Goal: Task Accomplishment & Management: Manage account settings

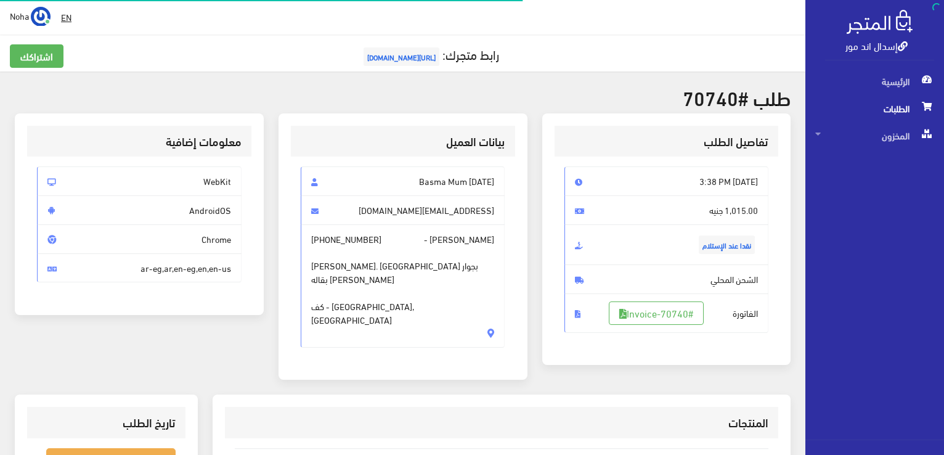
scroll to position [177, 0]
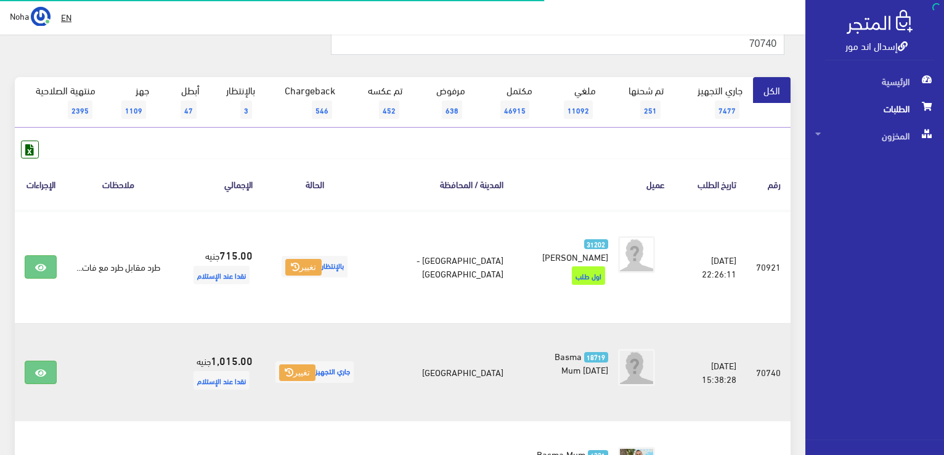
scroll to position [62, 0]
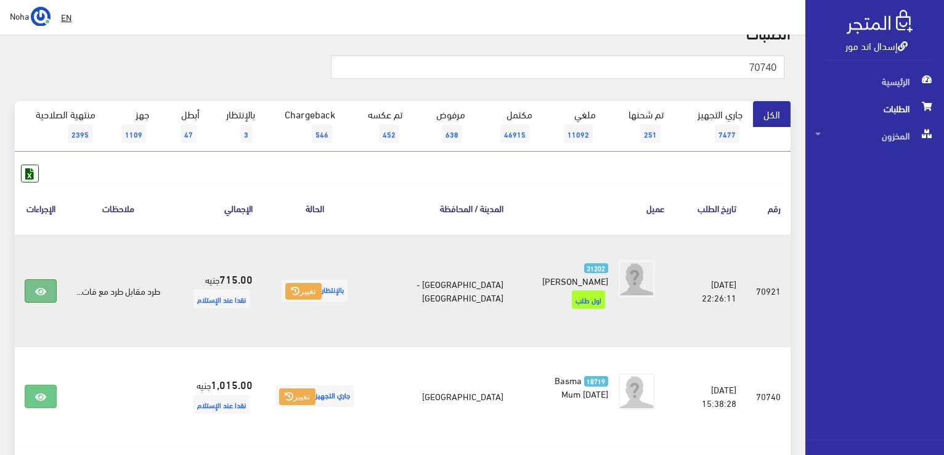
click at [38, 295] on icon at bounding box center [40, 292] width 11 height 10
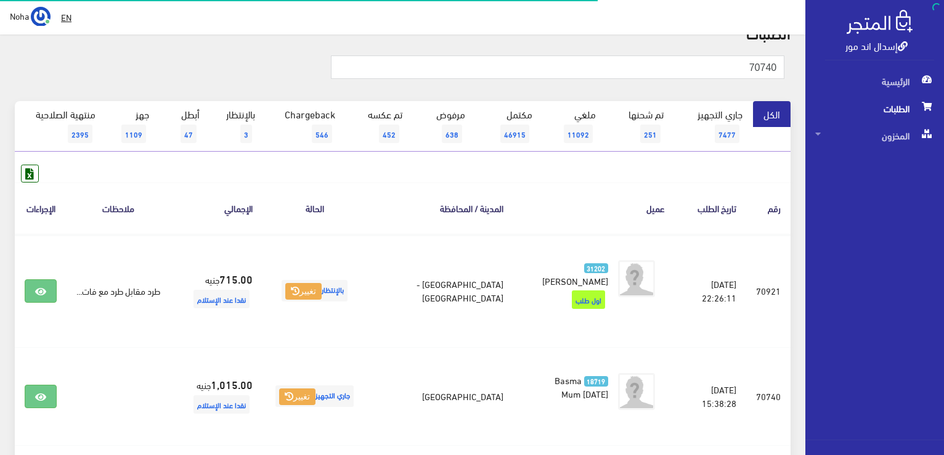
scroll to position [62, 0]
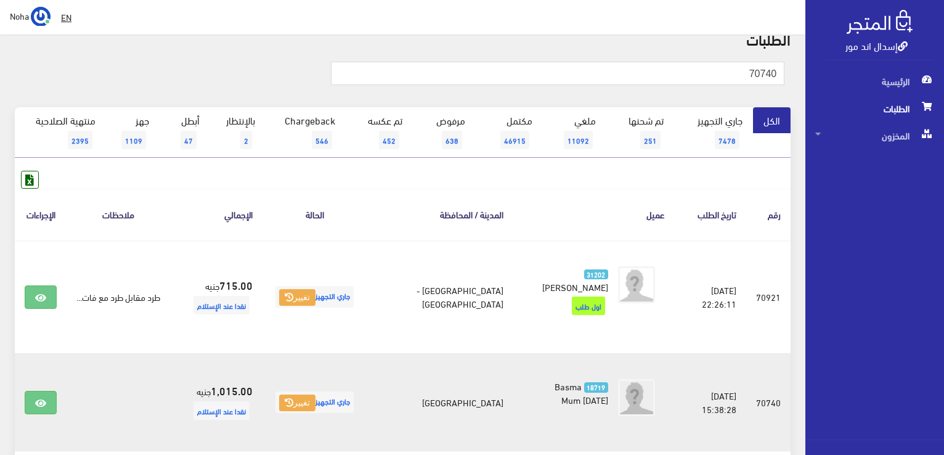
scroll to position [179, 0]
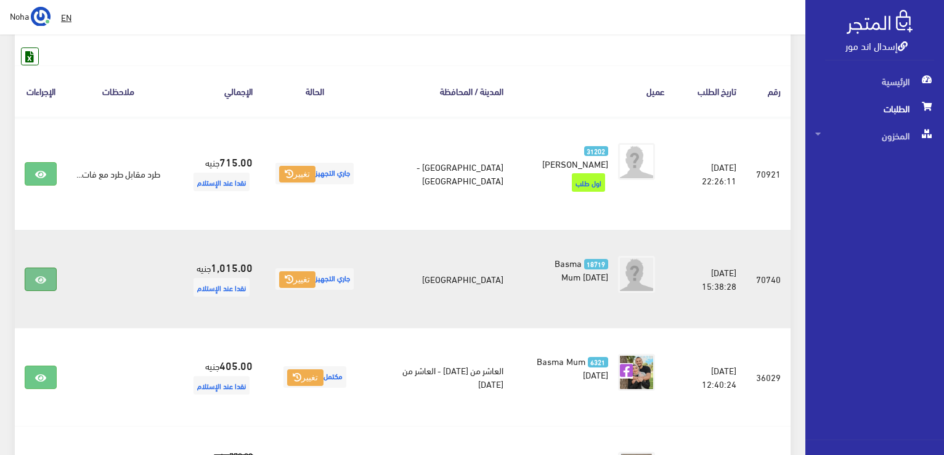
click at [43, 282] on icon at bounding box center [40, 280] width 11 height 10
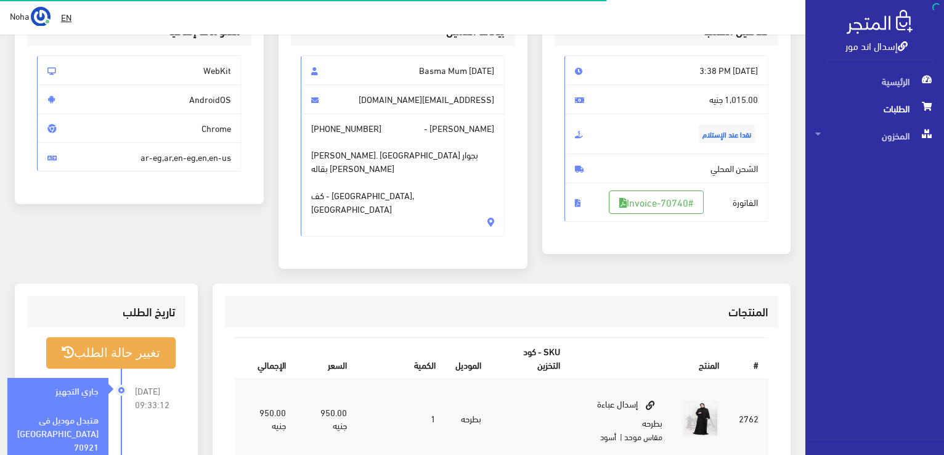
scroll to position [185, 0]
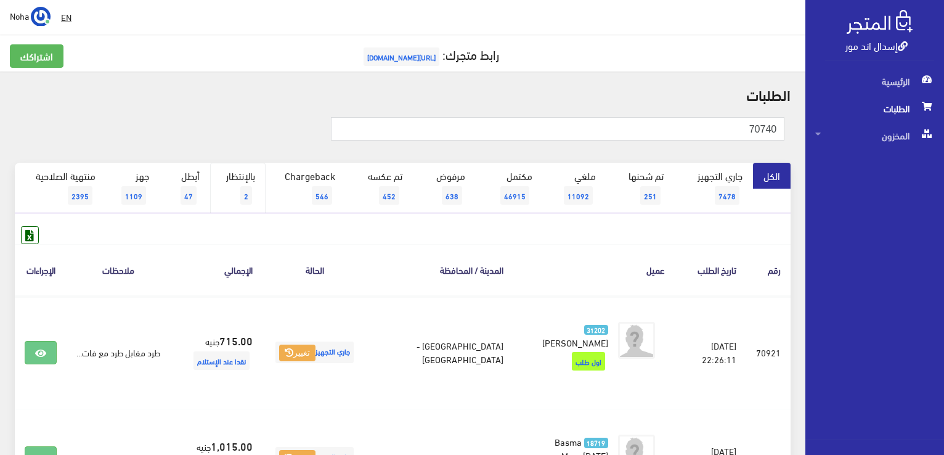
click at [248, 170] on link "بالإنتظار 2" at bounding box center [237, 188] width 55 height 51
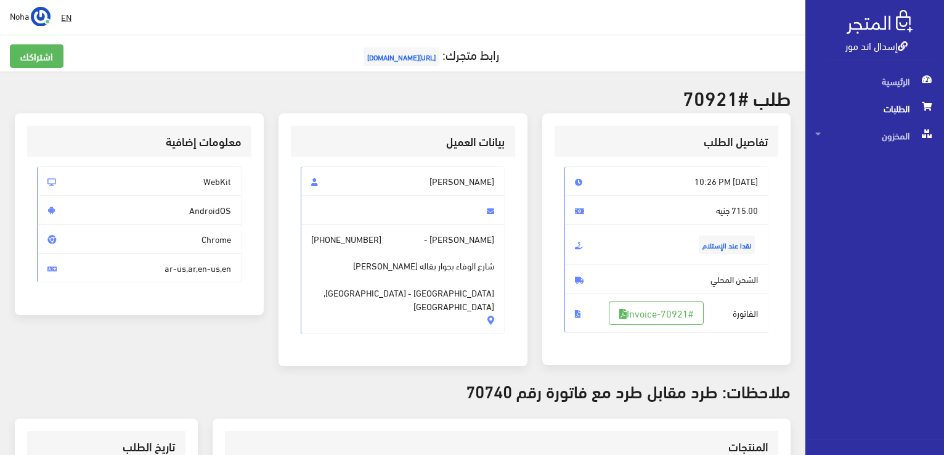
scroll to position [185, 0]
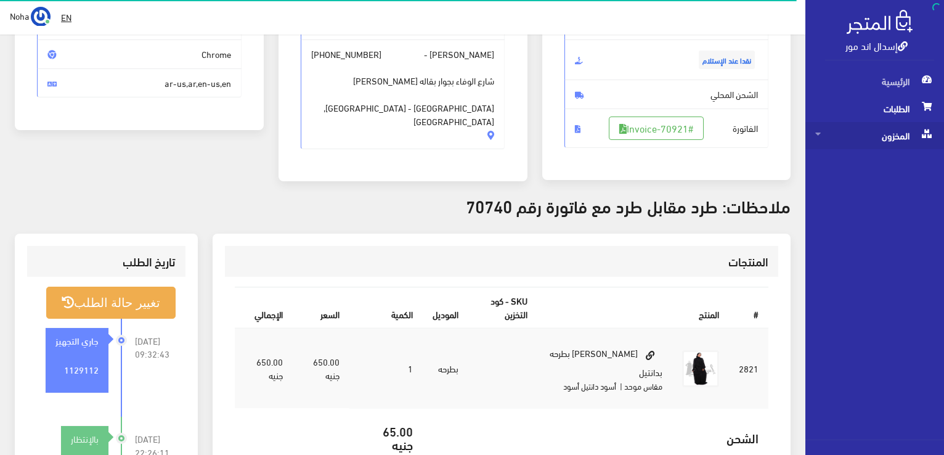
click at [885, 141] on span "المخزون" at bounding box center [874, 135] width 119 height 27
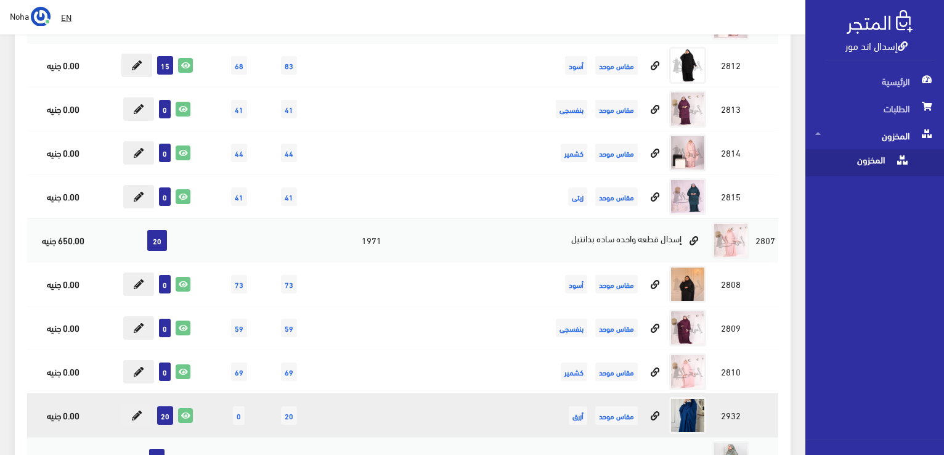
scroll to position [3390, 0]
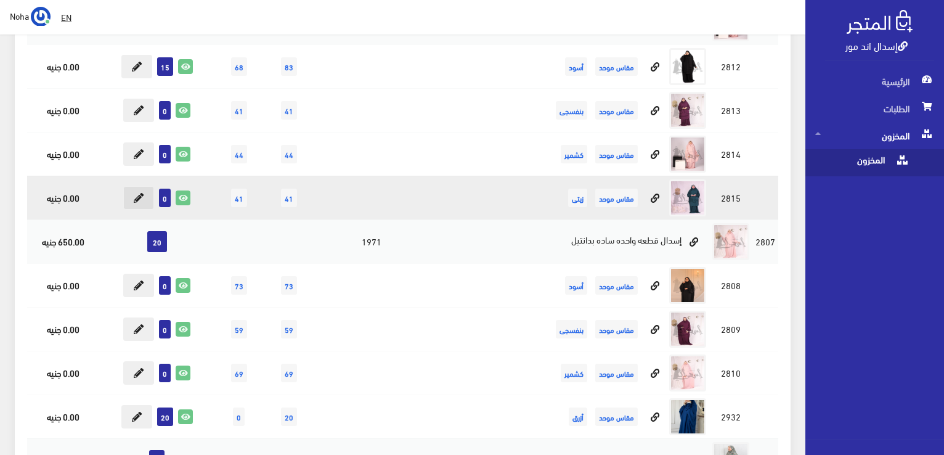
click at [139, 193] on icon at bounding box center [139, 198] width 10 height 10
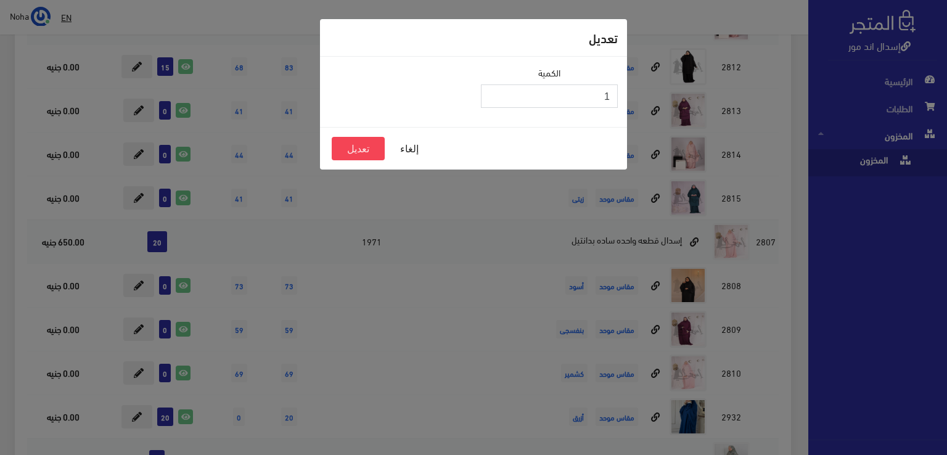
click at [491, 91] on input "1" at bounding box center [549, 95] width 137 height 23
click at [491, 91] on input "2" at bounding box center [549, 95] width 137 height 23
type input "3"
click at [491, 91] on input "3" at bounding box center [549, 95] width 137 height 23
click at [367, 142] on button "تعديل" at bounding box center [358, 148] width 53 height 23
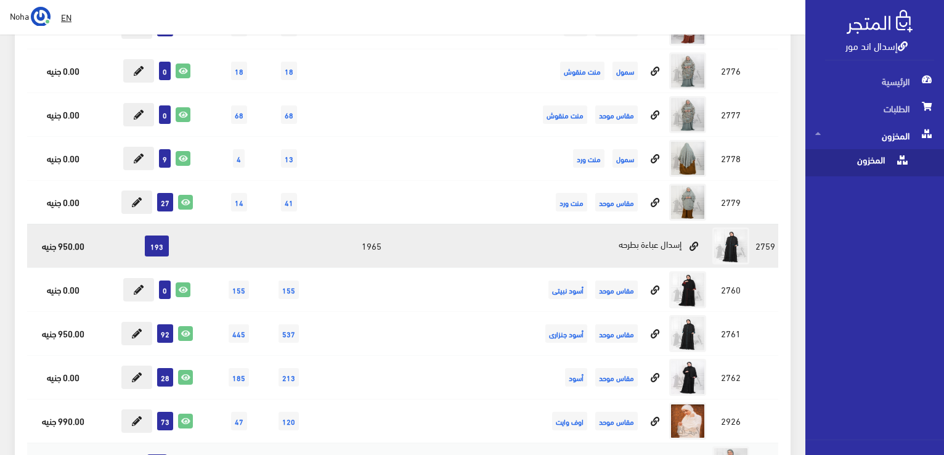
scroll to position [5532, 0]
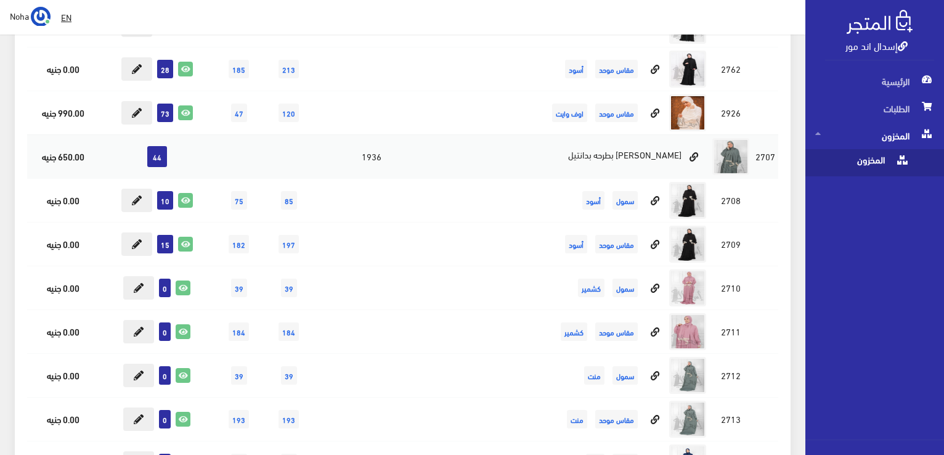
click at [865, 46] on link "إسدال اند مور" at bounding box center [877, 45] width 62 height 18
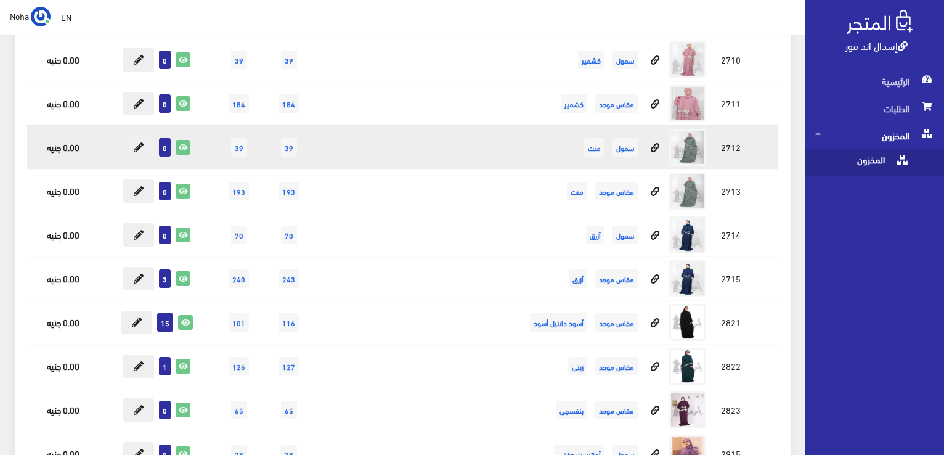
scroll to position [5840, 0]
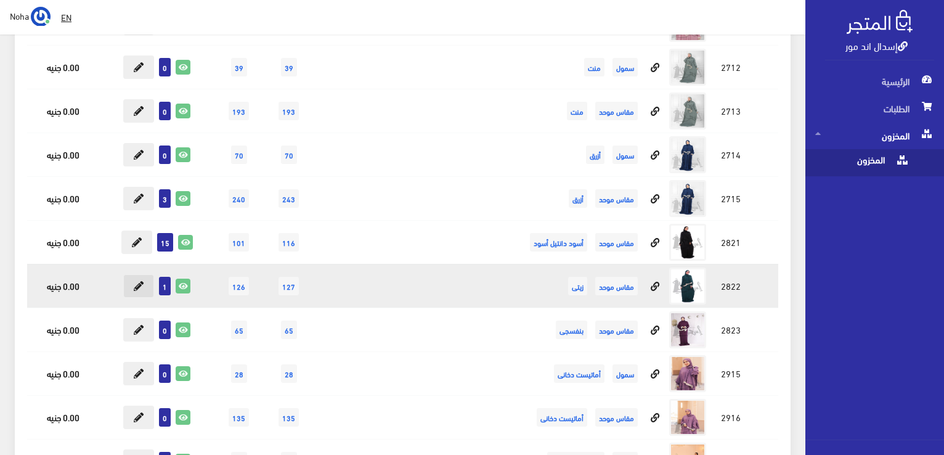
click at [146, 274] on button at bounding box center [138, 285] width 31 height 23
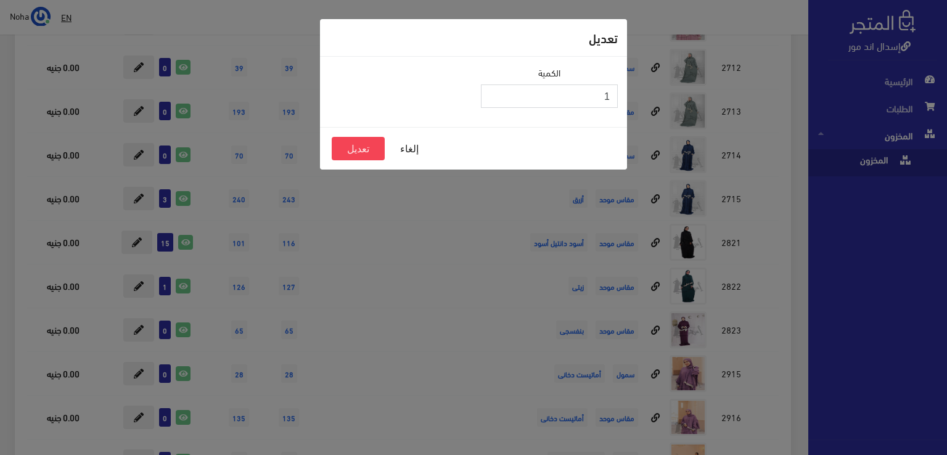
drag, startPoint x: 549, startPoint y: 99, endPoint x: 916, endPoint y: 227, distance: 388.9
click at [944, 237] on div "تعديل الكمية 1 إلغاء تعديل" at bounding box center [473, 227] width 947 height 455
type input "8"
click at [369, 159] on button "تعديل" at bounding box center [358, 148] width 53 height 23
click at [369, 151] on button "تعديل" at bounding box center [358, 148] width 53 height 23
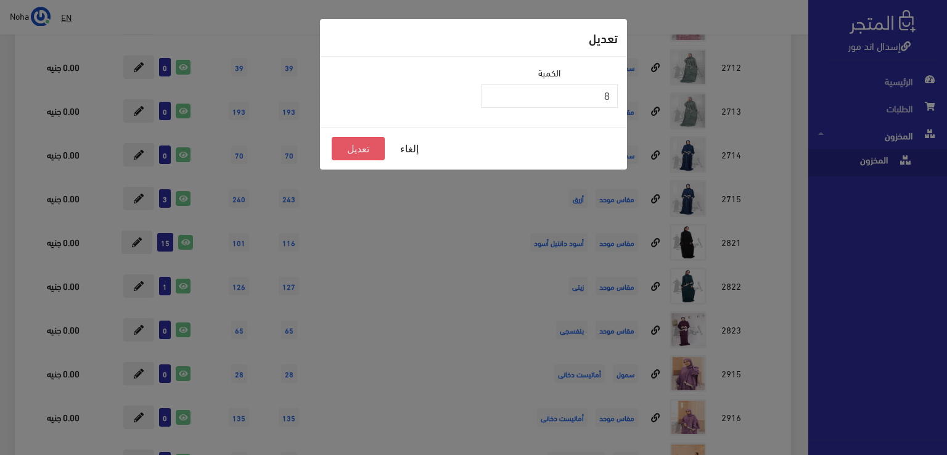
click at [372, 141] on button "تعديل" at bounding box center [358, 148] width 53 height 23
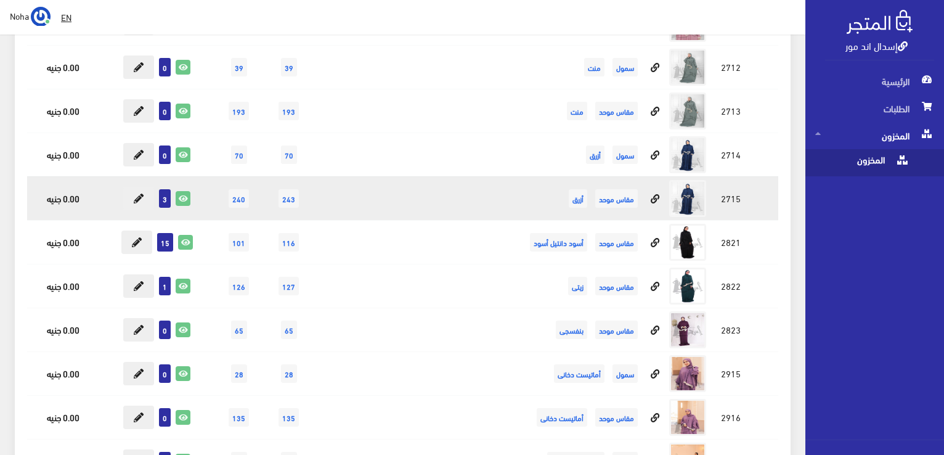
scroll to position [5716, 0]
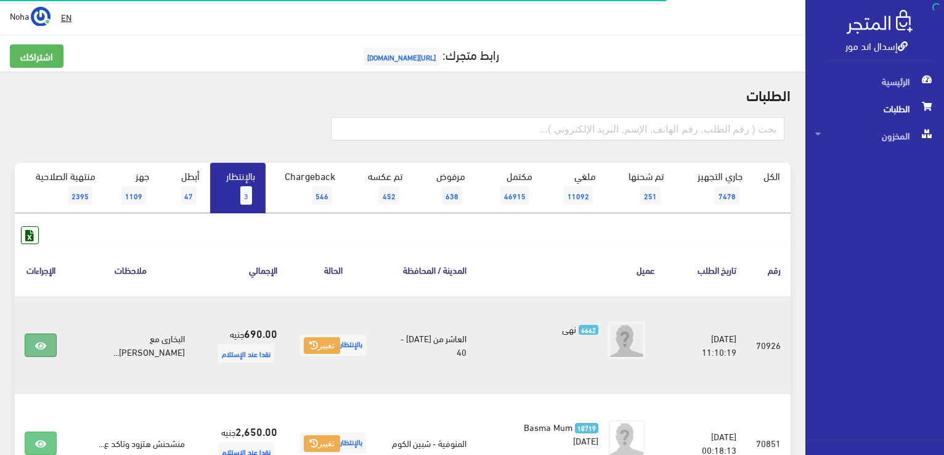
click at [40, 351] on link at bounding box center [41, 344] width 32 height 23
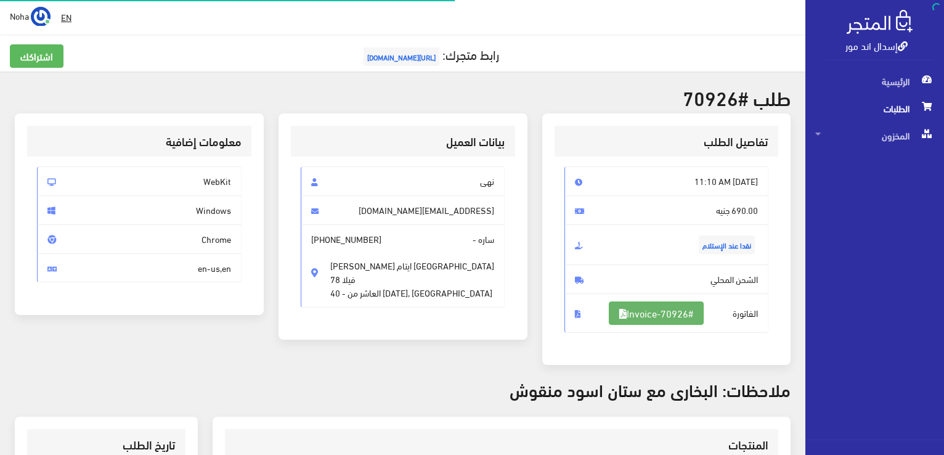
click at [651, 317] on link "#Invoice-70926" at bounding box center [656, 312] width 95 height 23
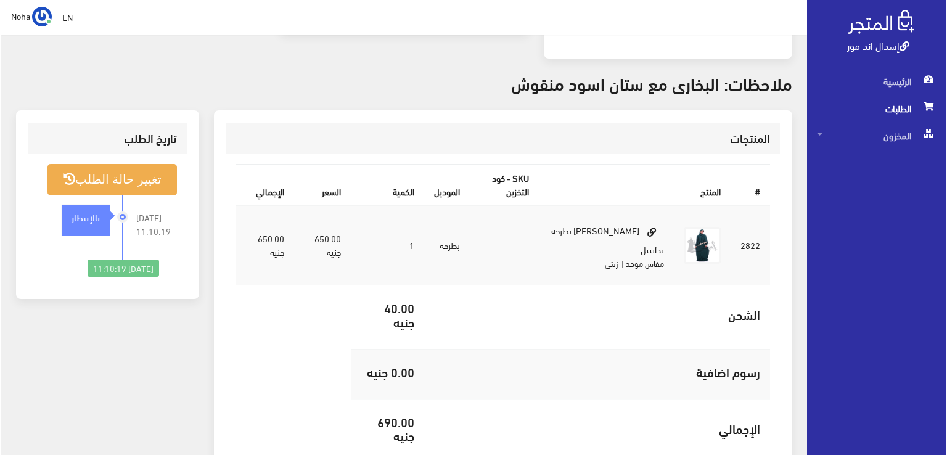
scroll to position [308, 0]
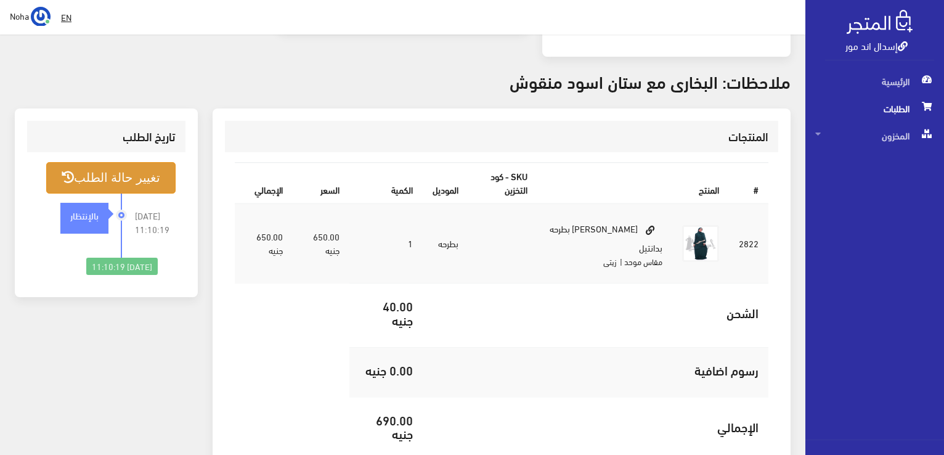
click at [136, 182] on button "تغيير حالة الطلب" at bounding box center [110, 177] width 129 height 31
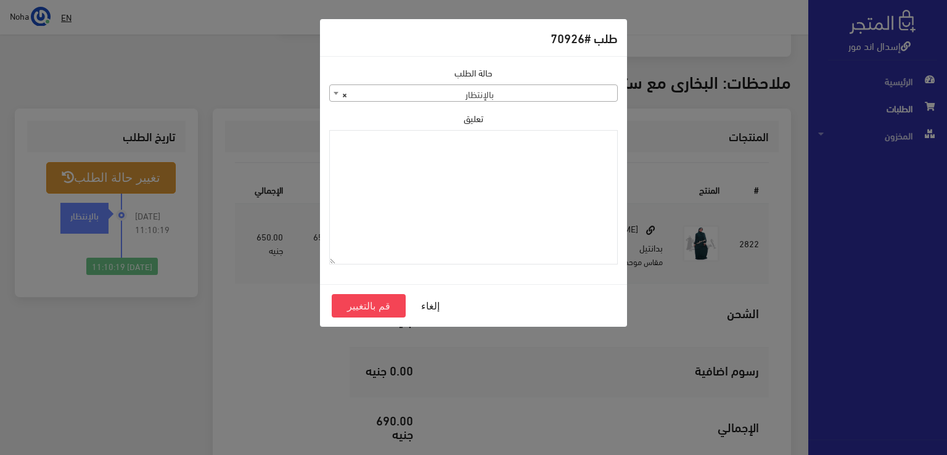
click at [382, 97] on span "× بالإنتظار" at bounding box center [473, 93] width 287 height 17
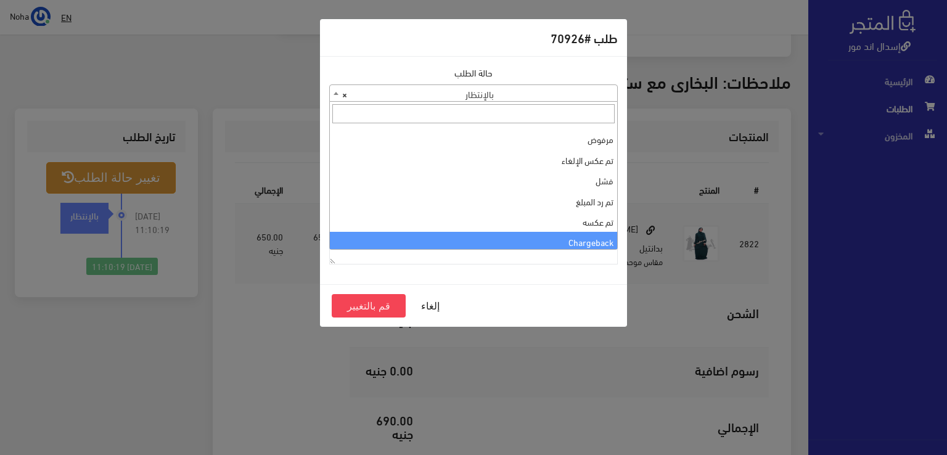
scroll to position [0, 0]
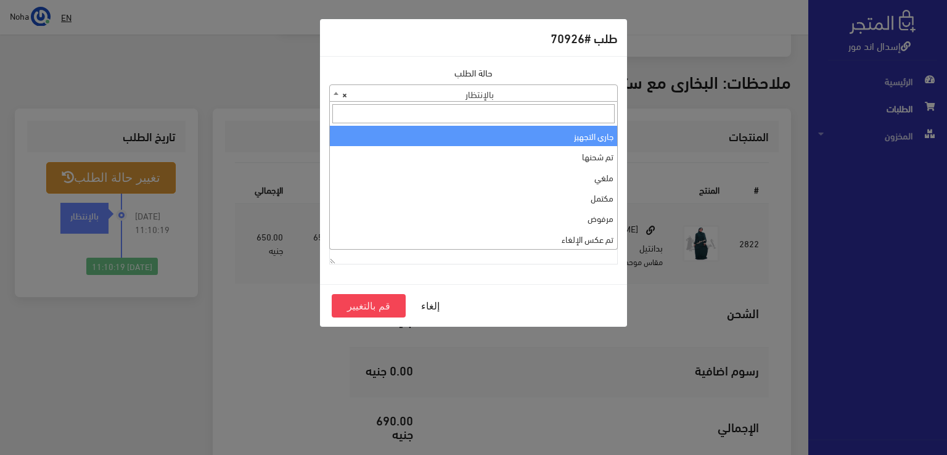
select select "1"
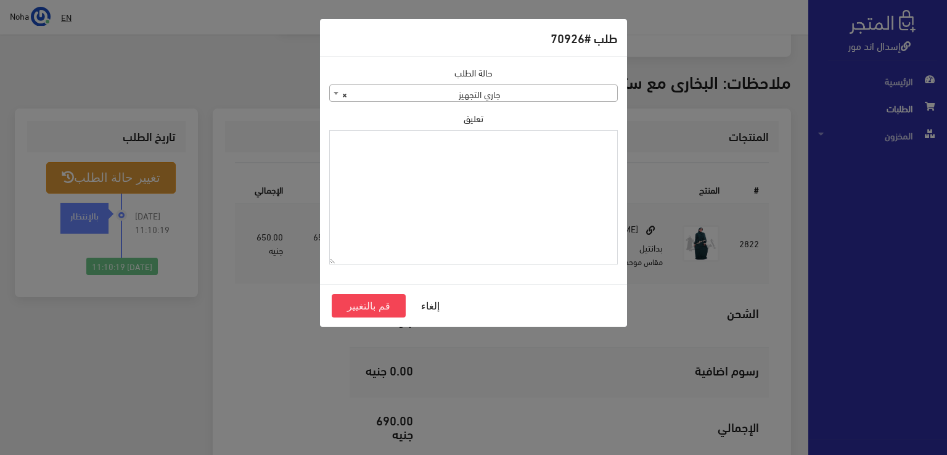
paste textarea "1129112"
type textarea "1129112"
click at [372, 299] on button "قم بالتغيير" at bounding box center [369, 305] width 74 height 23
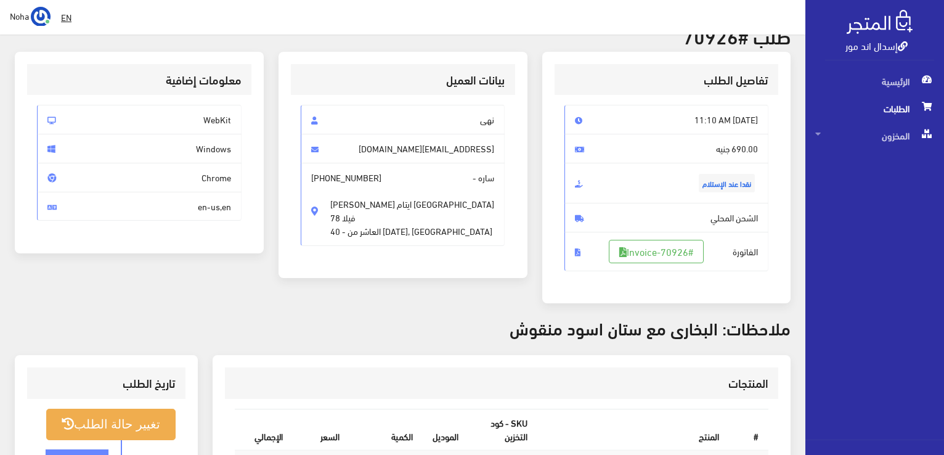
scroll to position [370, 0]
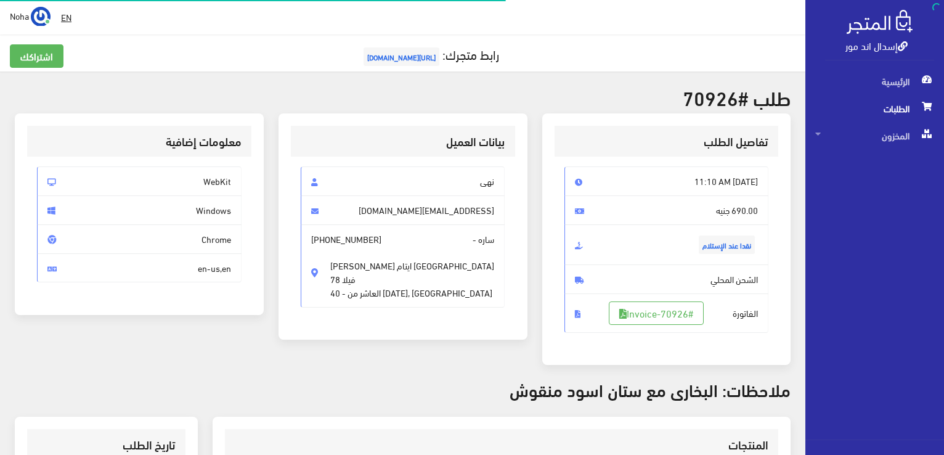
scroll to position [295, 0]
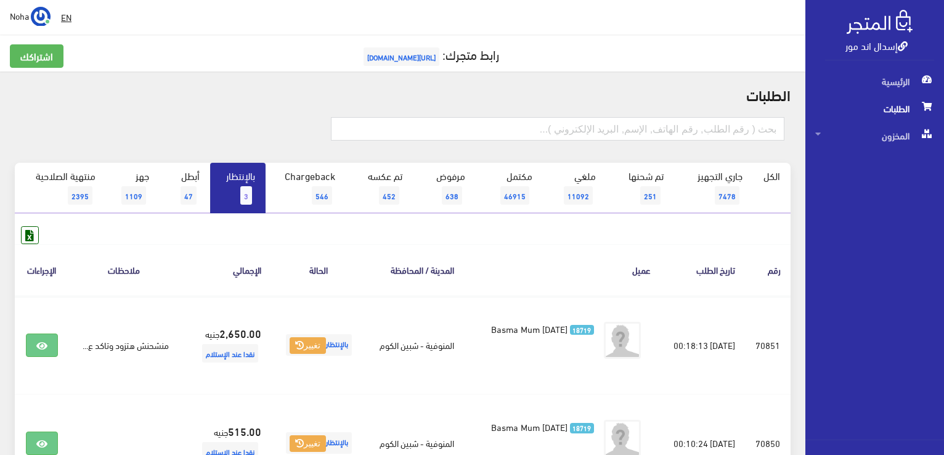
click at [237, 189] on link "بالإنتظار 3" at bounding box center [237, 188] width 55 height 51
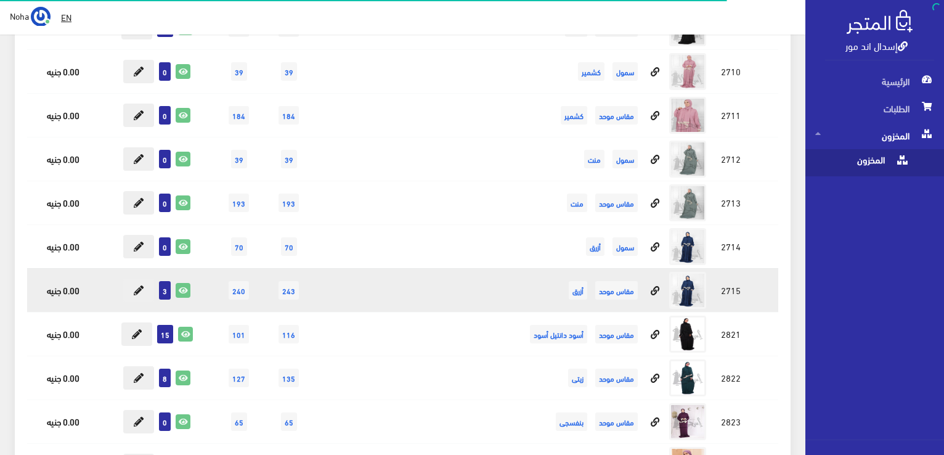
scroll to position [5778, 0]
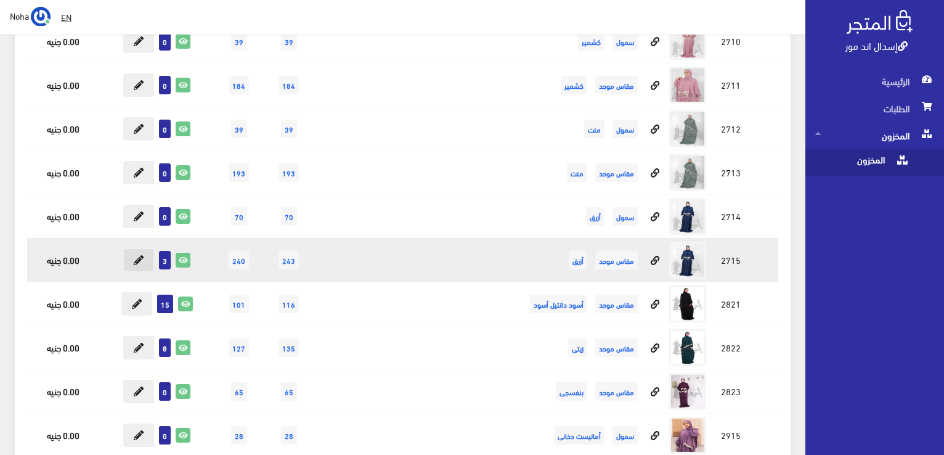
click at [142, 255] on icon at bounding box center [139, 260] width 10 height 10
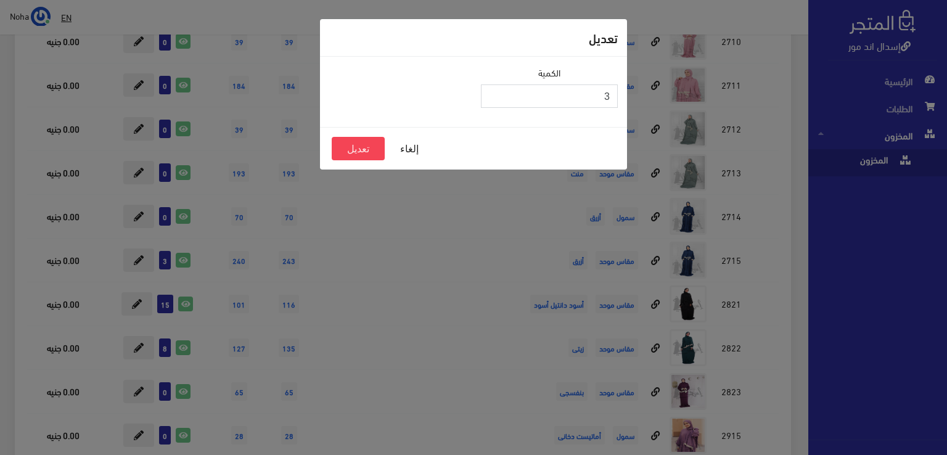
drag, startPoint x: 547, startPoint y: 92, endPoint x: 946, endPoint y: 174, distance: 407.1
click at [944, 174] on div "تعديل الكمية 3 إلغاء تعديل" at bounding box center [473, 227] width 947 height 455
type input "10"
click at [372, 150] on button "تعديل" at bounding box center [358, 148] width 53 height 23
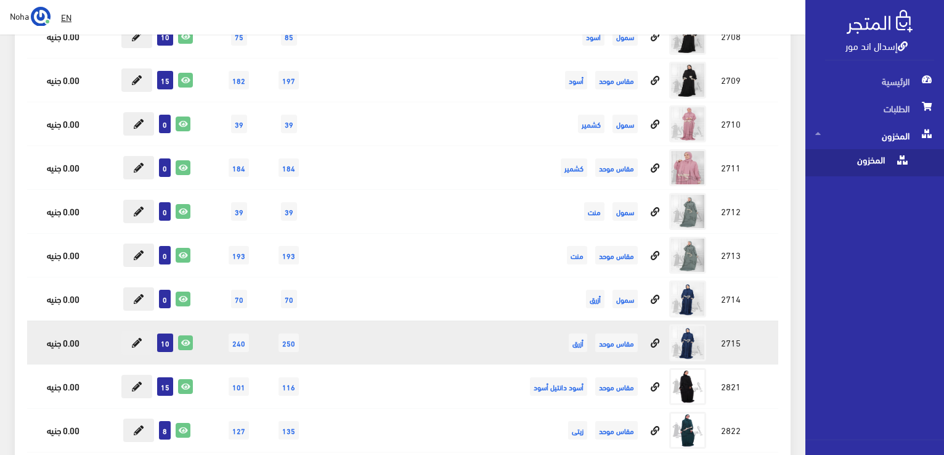
scroll to position [5716, 0]
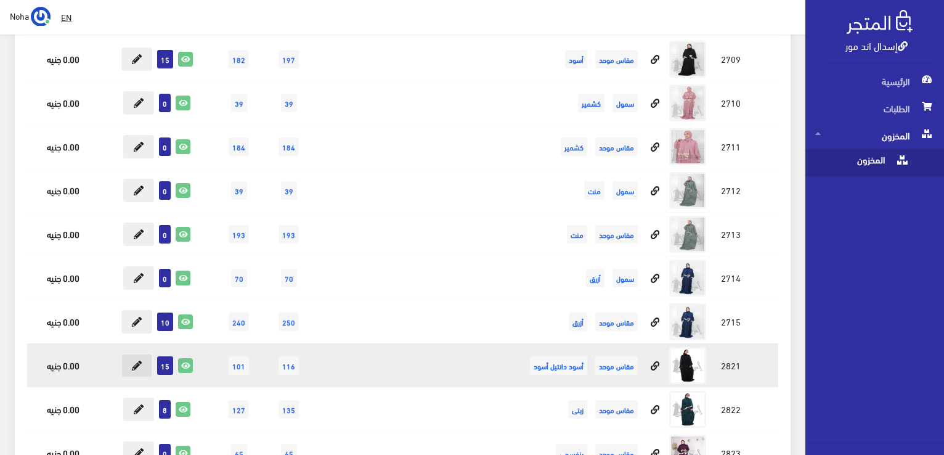
click at [136, 361] on icon at bounding box center [137, 366] width 10 height 10
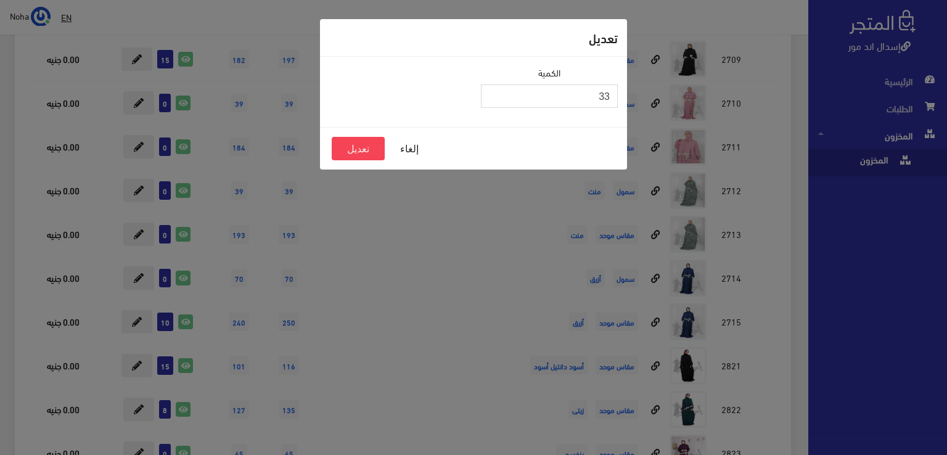
click at [491, 93] on input "33" at bounding box center [549, 95] width 137 height 23
click at [491, 93] on input "34" at bounding box center [549, 95] width 137 height 23
type input "35"
click at [491, 93] on input "35" at bounding box center [549, 95] width 137 height 23
click at [348, 147] on button "تعديل" at bounding box center [358, 148] width 53 height 23
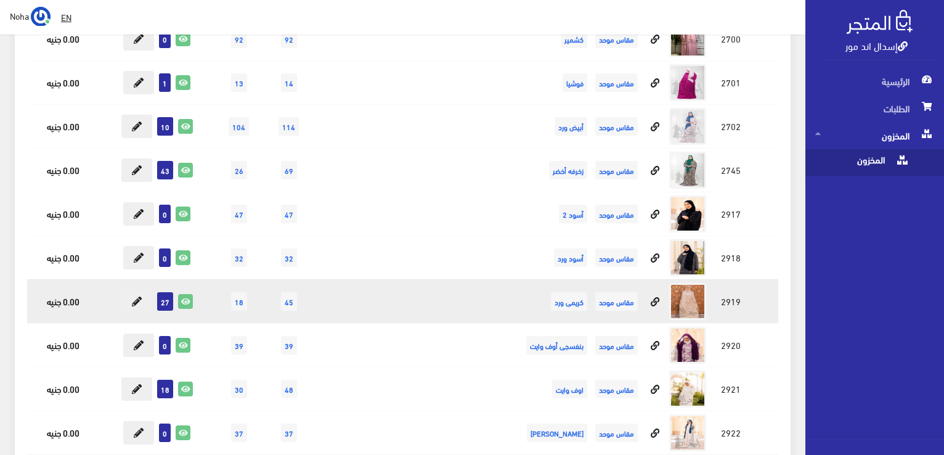
scroll to position [6703, 0]
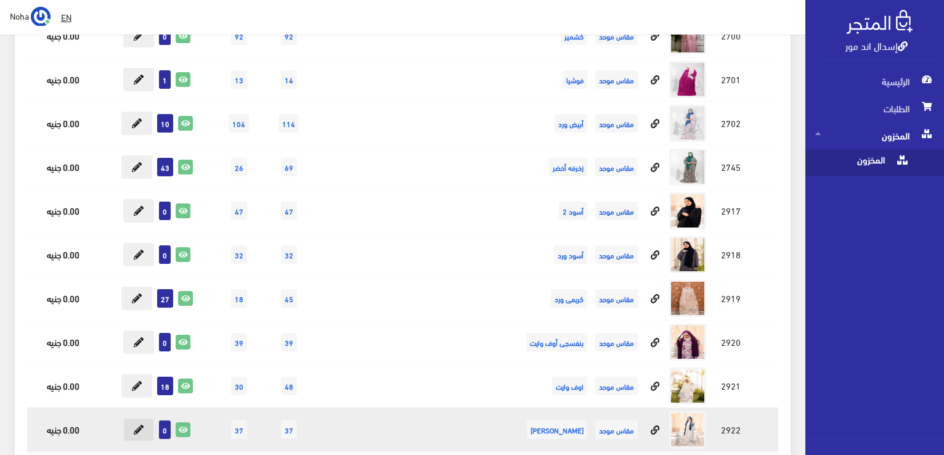
click at [133, 418] on button at bounding box center [138, 429] width 31 height 23
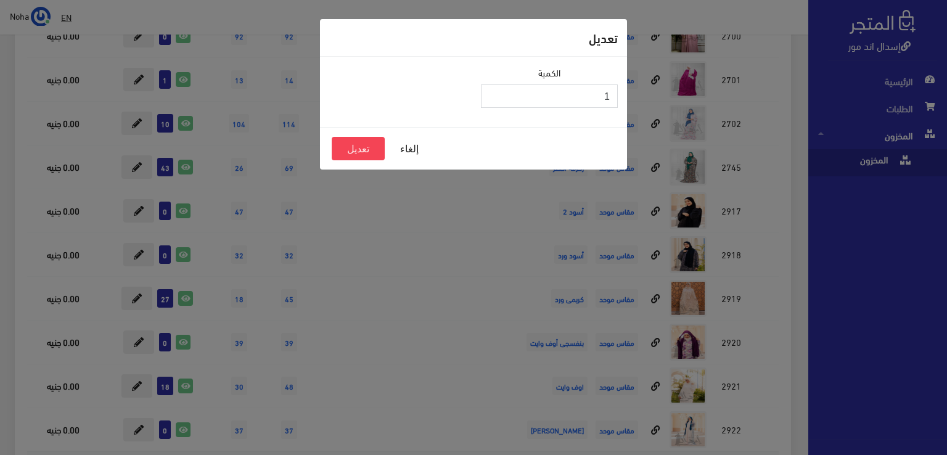
type input "1"
click at [493, 92] on input "1" at bounding box center [549, 95] width 137 height 23
click at [368, 145] on button "تعديل" at bounding box center [358, 148] width 53 height 23
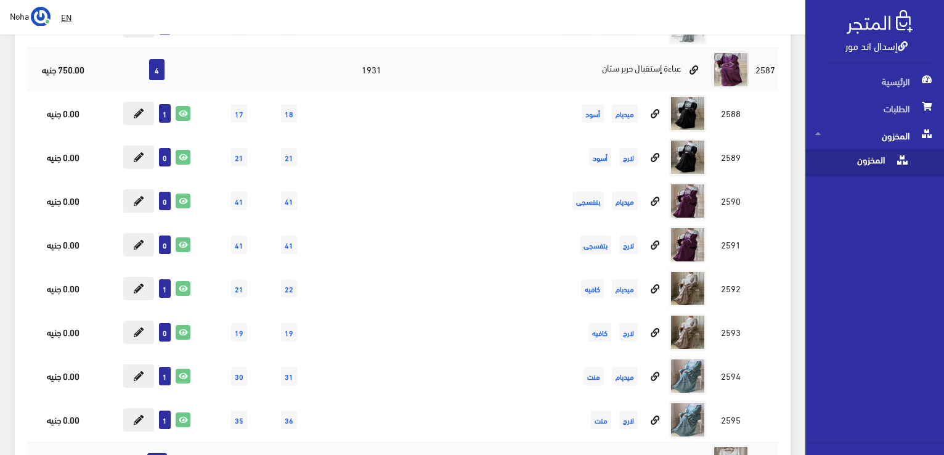
scroll to position [8305, 0]
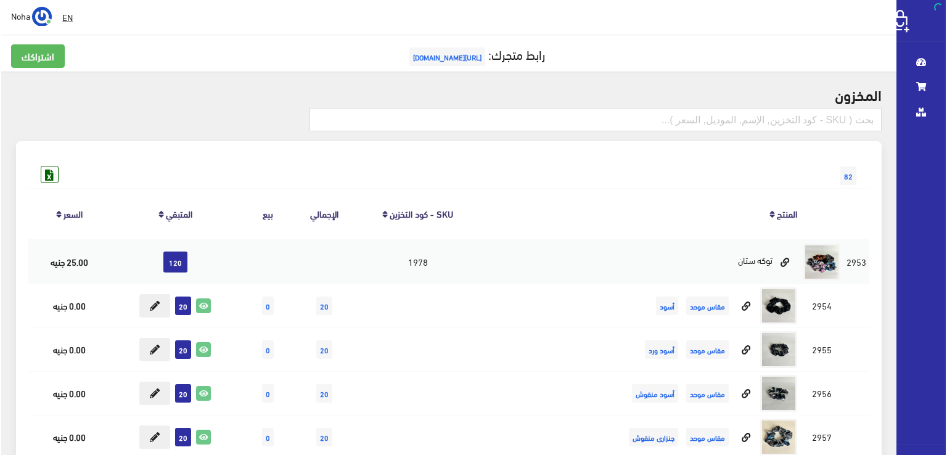
scroll to position [8305, 0]
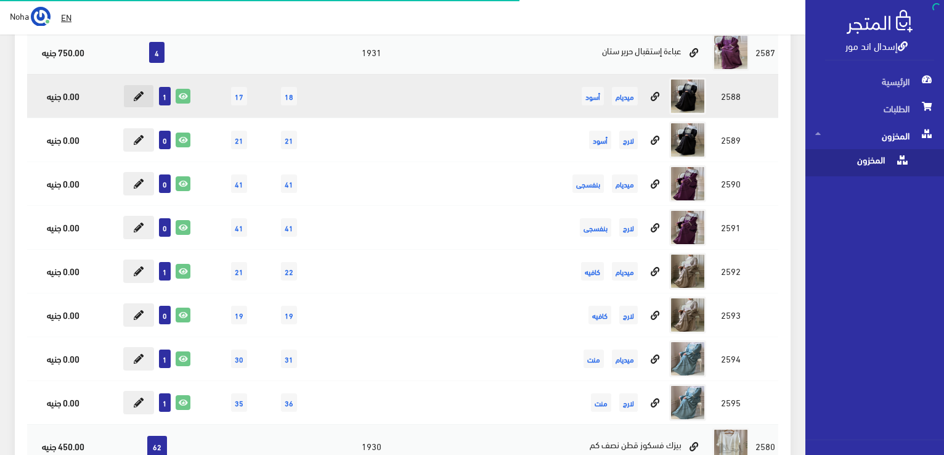
click at [145, 84] on button at bounding box center [138, 95] width 31 height 23
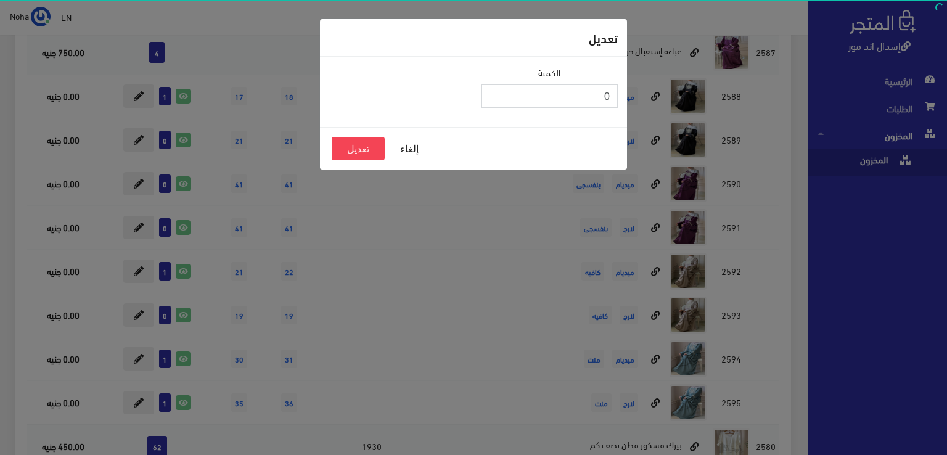
type input "0"
click at [491, 98] on input "0" at bounding box center [549, 95] width 137 height 23
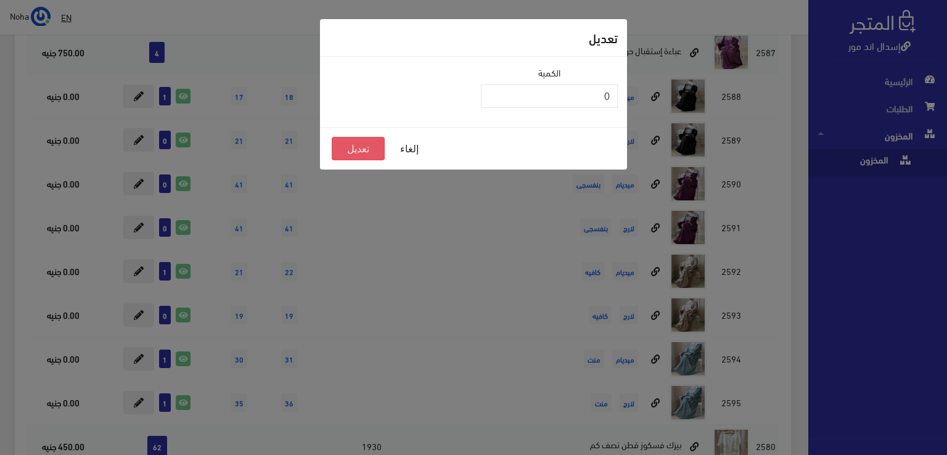
click at [369, 149] on button "تعديل" at bounding box center [358, 148] width 53 height 23
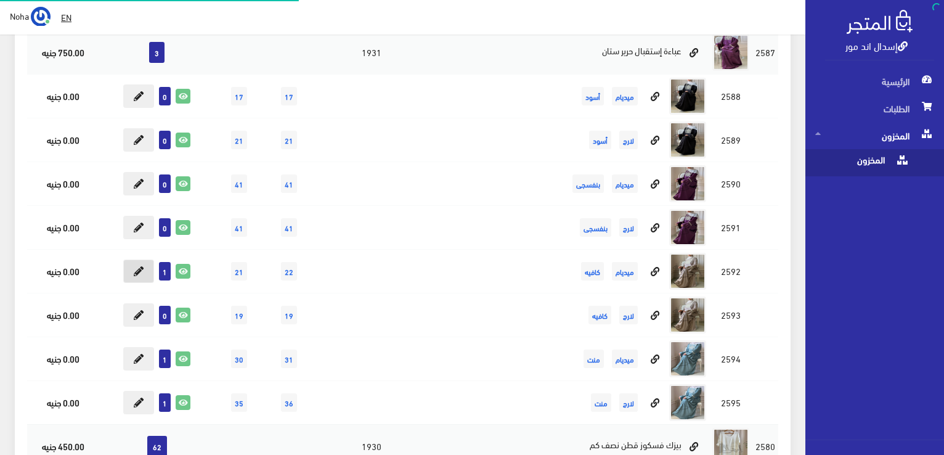
click at [141, 266] on icon at bounding box center [139, 271] width 10 height 10
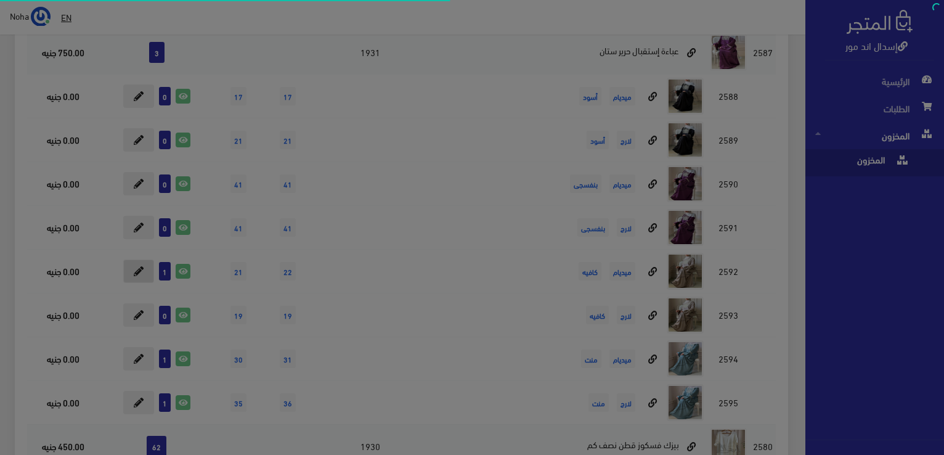
scroll to position [8305, 0]
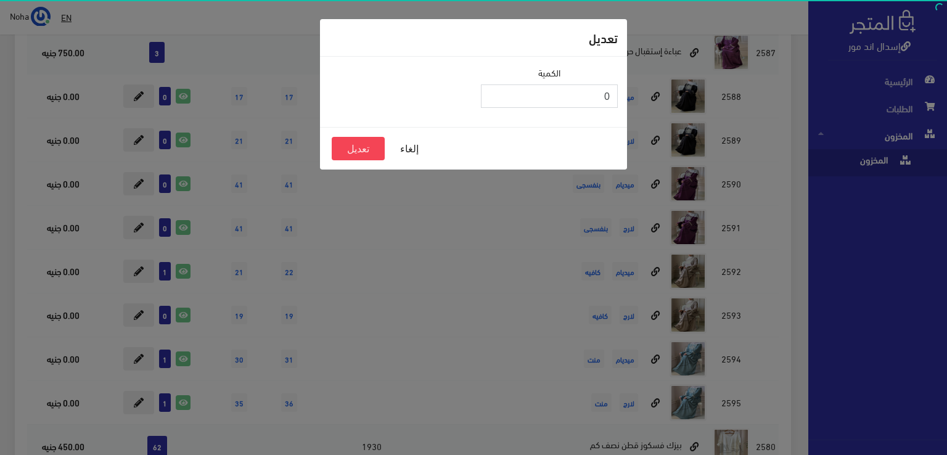
type input "0"
click at [493, 99] on input "0" at bounding box center [549, 95] width 137 height 23
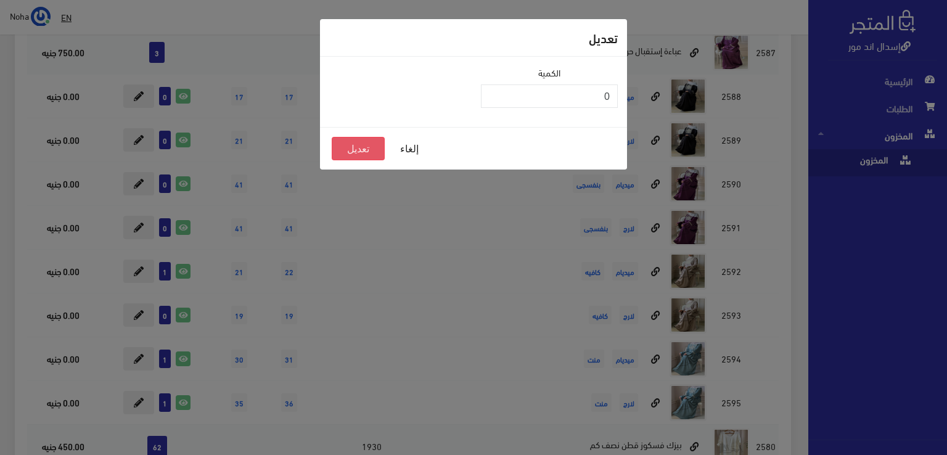
click at [361, 149] on button "تعديل" at bounding box center [358, 148] width 53 height 23
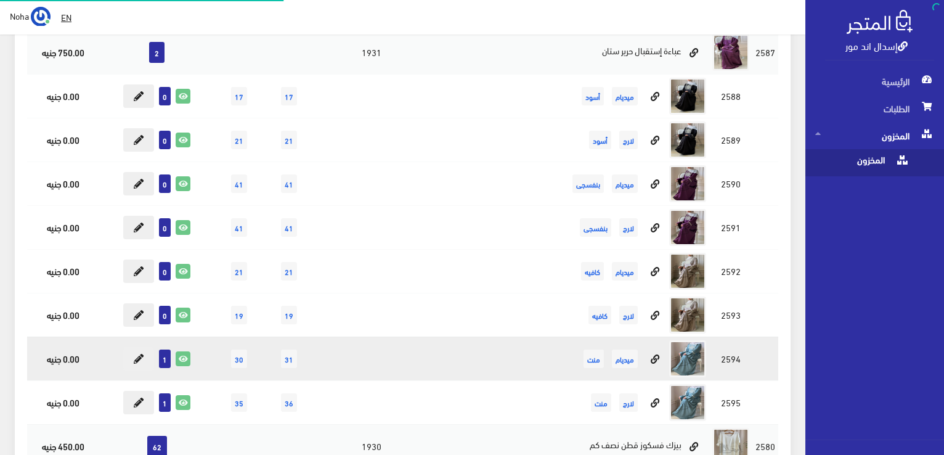
scroll to position [8305, 0]
click at [138, 354] on icon at bounding box center [139, 359] width 10 height 10
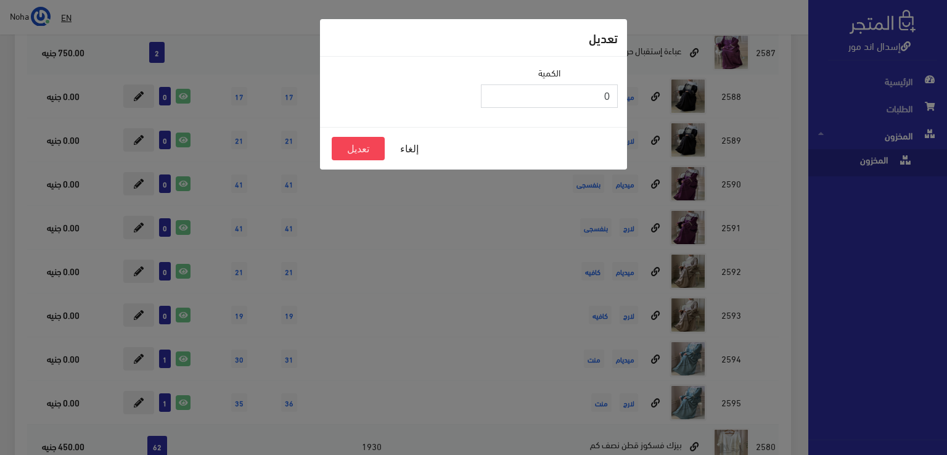
type input "0"
click at [494, 100] on input "0" at bounding box center [549, 95] width 137 height 23
click at [372, 151] on button "تعديل" at bounding box center [358, 148] width 53 height 23
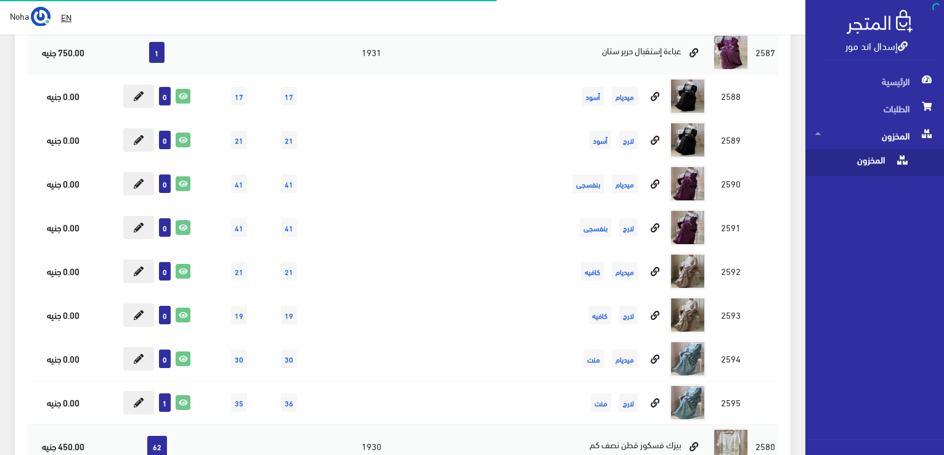
scroll to position [8305, 0]
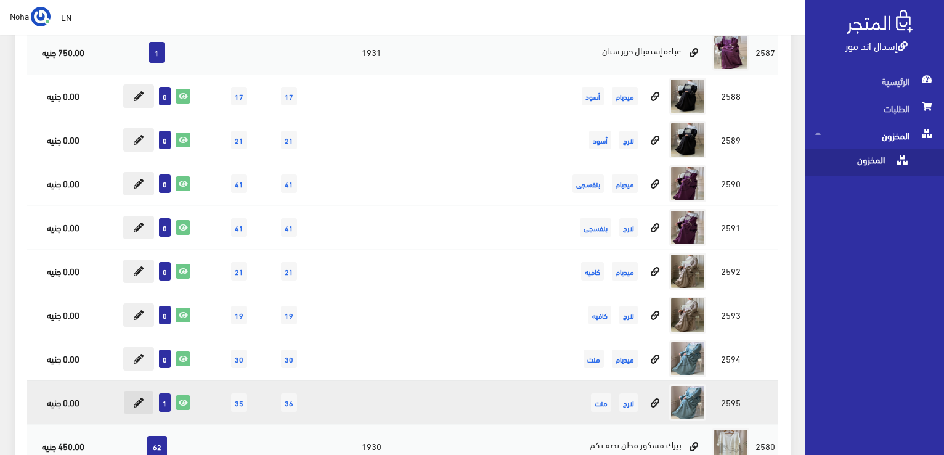
click at [143, 398] on icon at bounding box center [139, 403] width 10 height 10
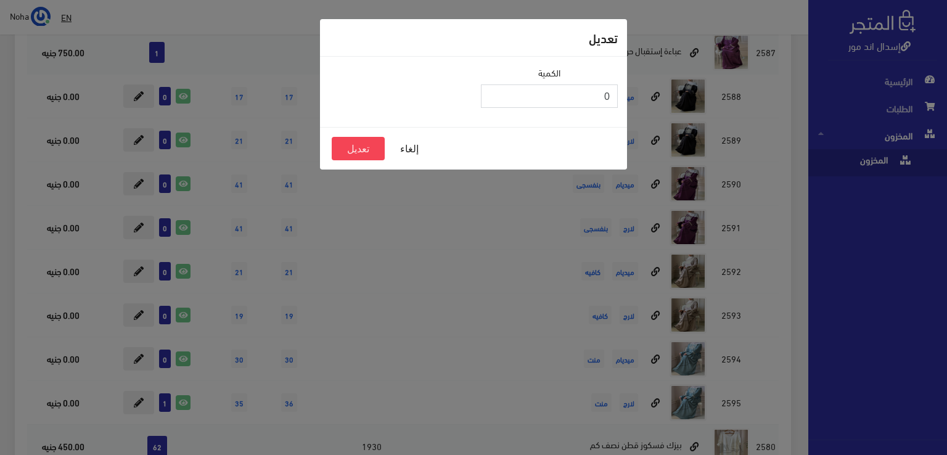
type input "0"
click at [490, 101] on input "0" at bounding box center [549, 95] width 137 height 23
click at [370, 153] on button "تعديل" at bounding box center [358, 148] width 53 height 23
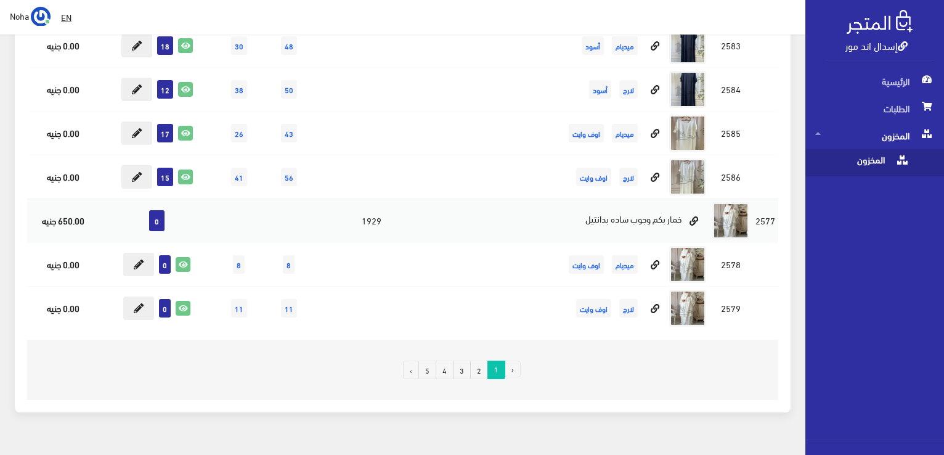
scroll to position [8750, 0]
click at [479, 360] on link "2" at bounding box center [479, 369] width 18 height 18
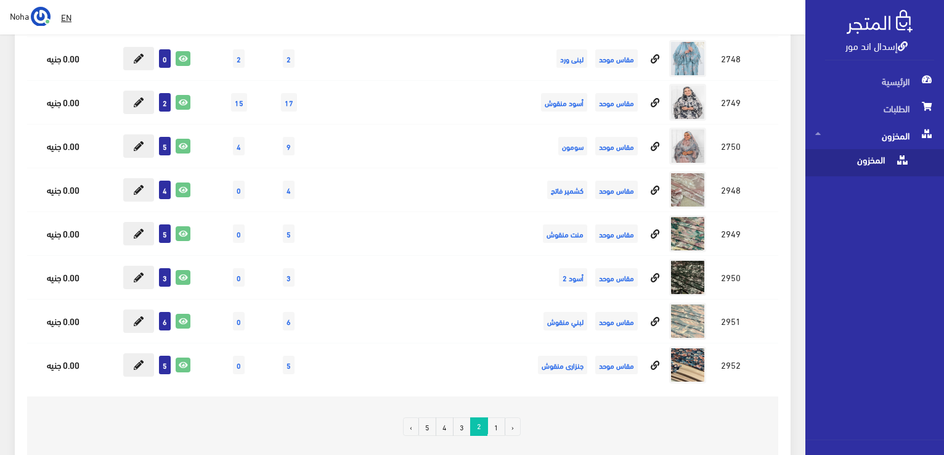
scroll to position [10971, 0]
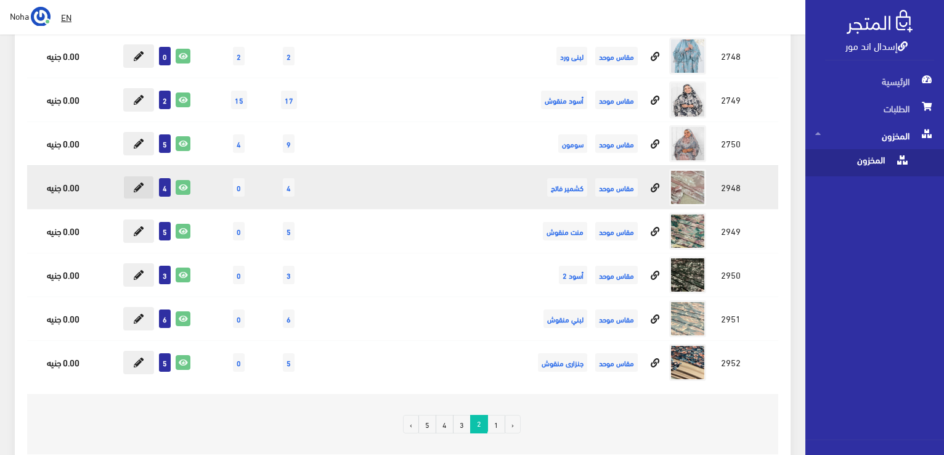
click at [141, 182] on icon at bounding box center [139, 187] width 10 height 10
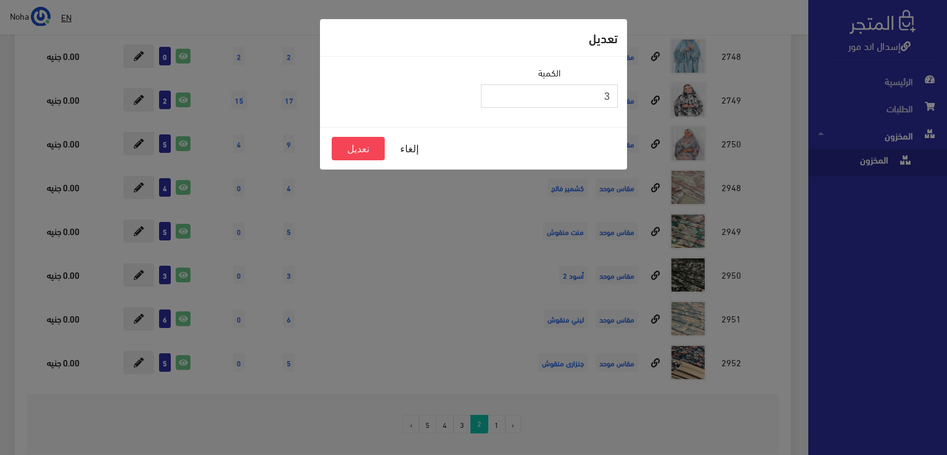
type input "3"
click at [492, 97] on input "3" at bounding box center [549, 95] width 137 height 23
click at [358, 146] on button "تعديل" at bounding box center [358, 148] width 53 height 23
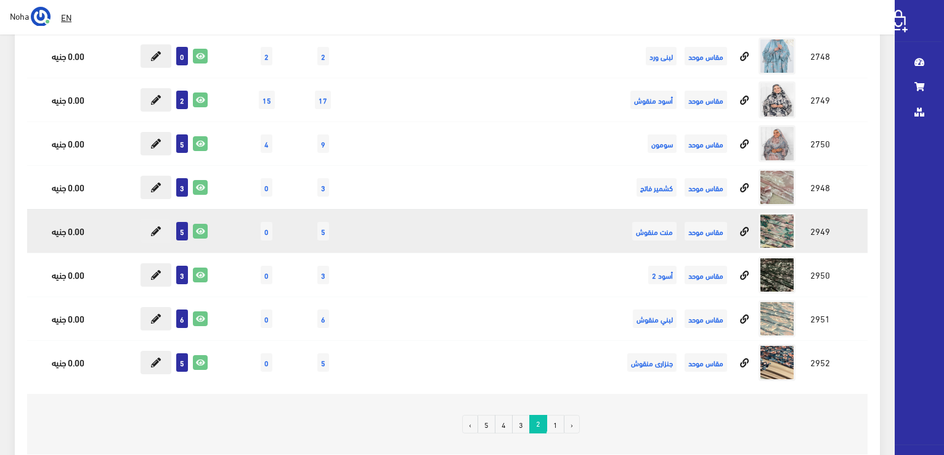
scroll to position [10971, 0]
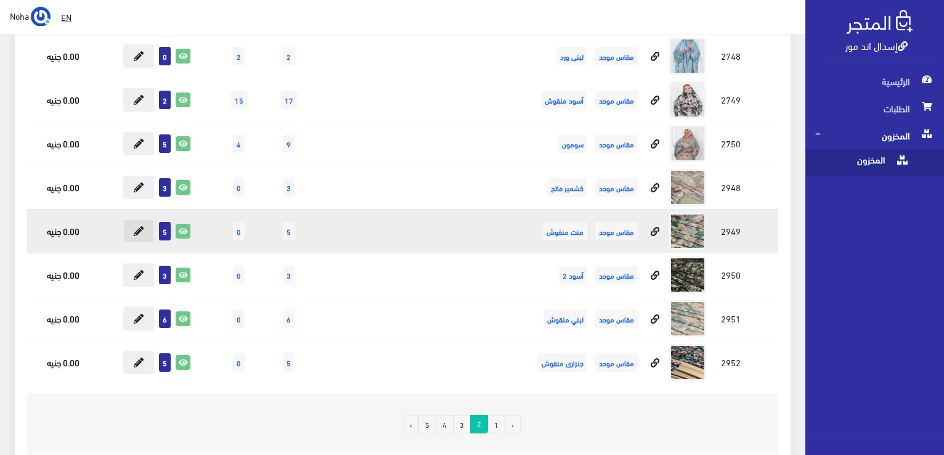
click at [128, 219] on button at bounding box center [138, 230] width 31 height 23
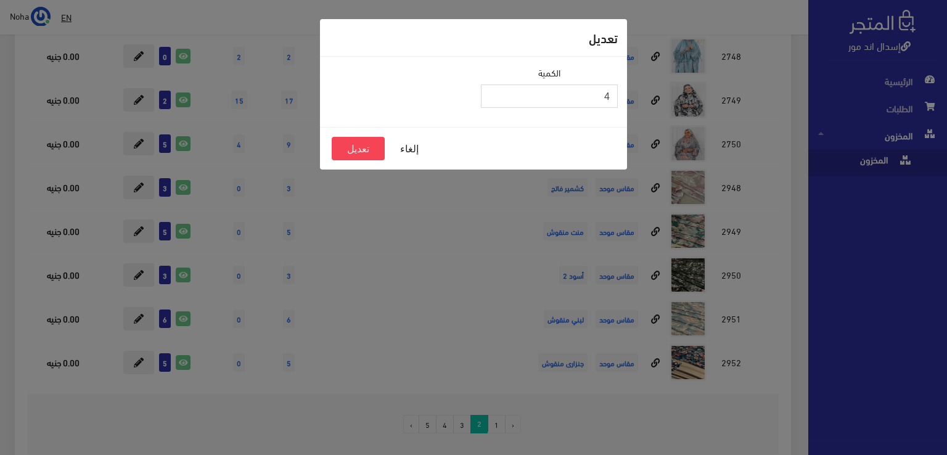
click at [496, 98] on input "4" at bounding box center [549, 95] width 137 height 23
click at [370, 144] on button "تعديل" at bounding box center [358, 148] width 53 height 23
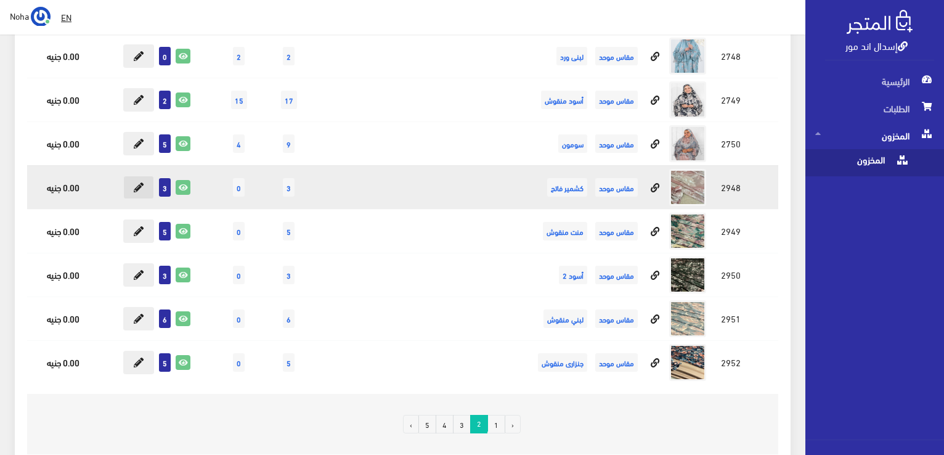
click at [146, 176] on button at bounding box center [138, 187] width 31 height 23
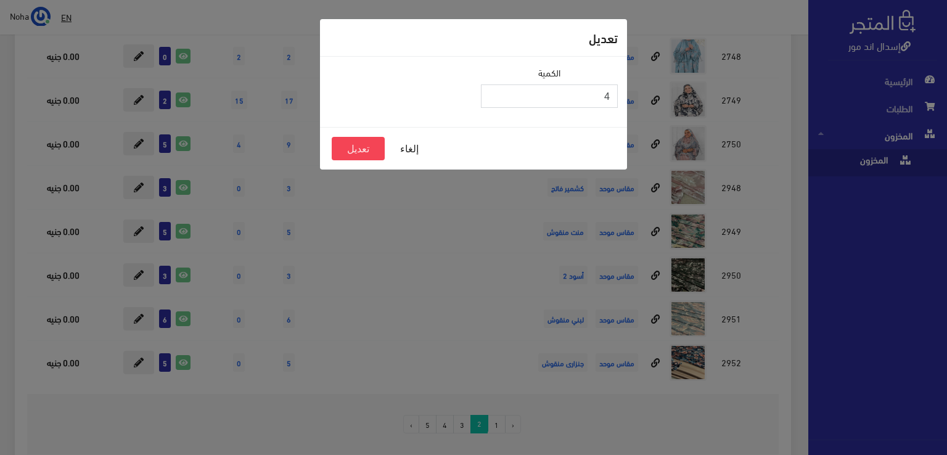
click at [496, 93] on input "4" at bounding box center [549, 95] width 137 height 23
click at [366, 144] on button "تعديل" at bounding box center [358, 148] width 53 height 23
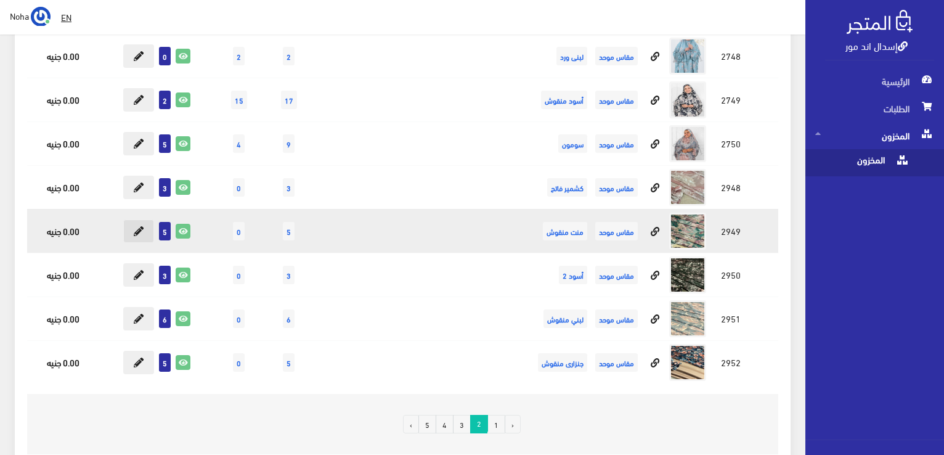
click at [139, 226] on icon at bounding box center [139, 231] width 10 height 10
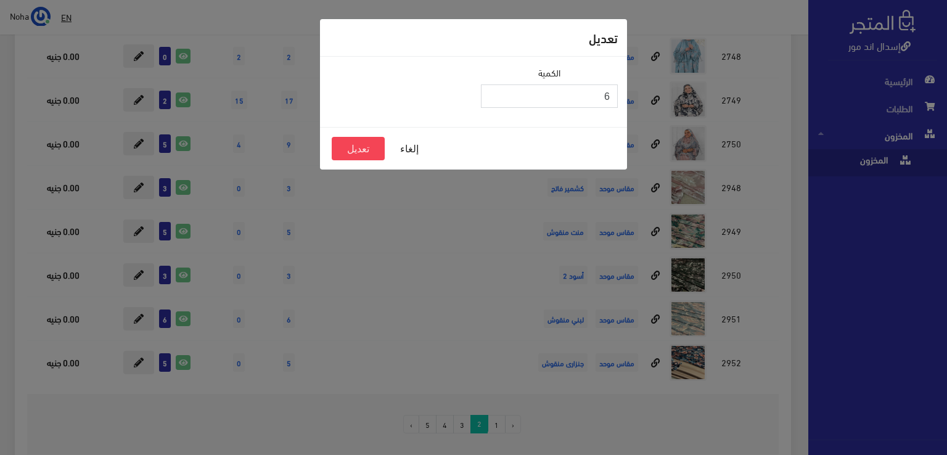
type input "6"
click at [491, 92] on input "6" at bounding box center [549, 95] width 137 height 23
click at [347, 146] on button "تعديل" at bounding box center [358, 148] width 53 height 23
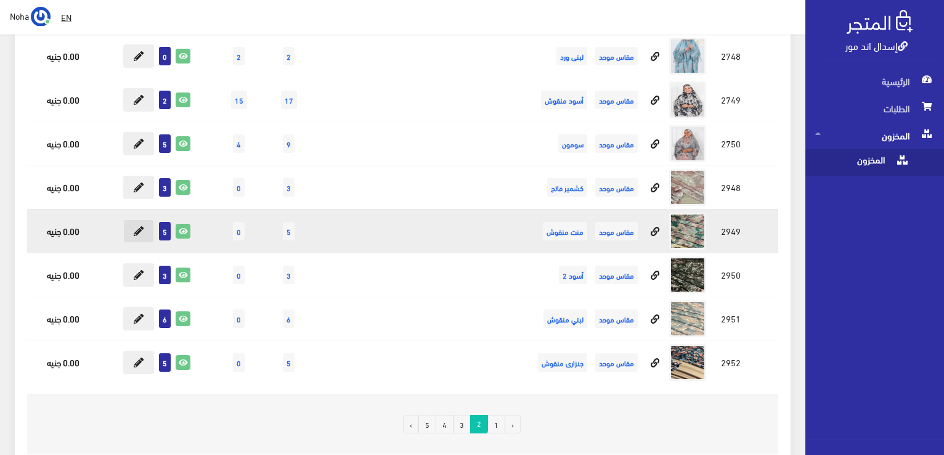
click at [136, 226] on icon at bounding box center [139, 231] width 10 height 10
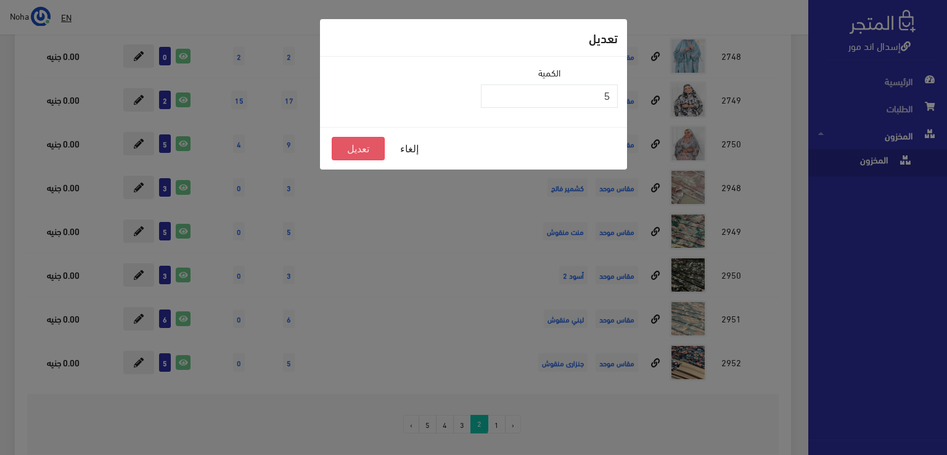
click at [370, 147] on button "تعديل" at bounding box center [358, 148] width 53 height 23
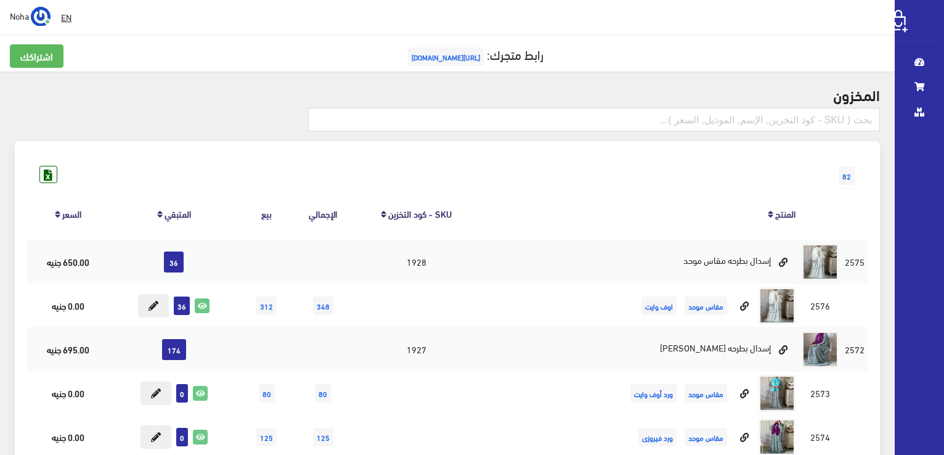
scroll to position [10971, 0]
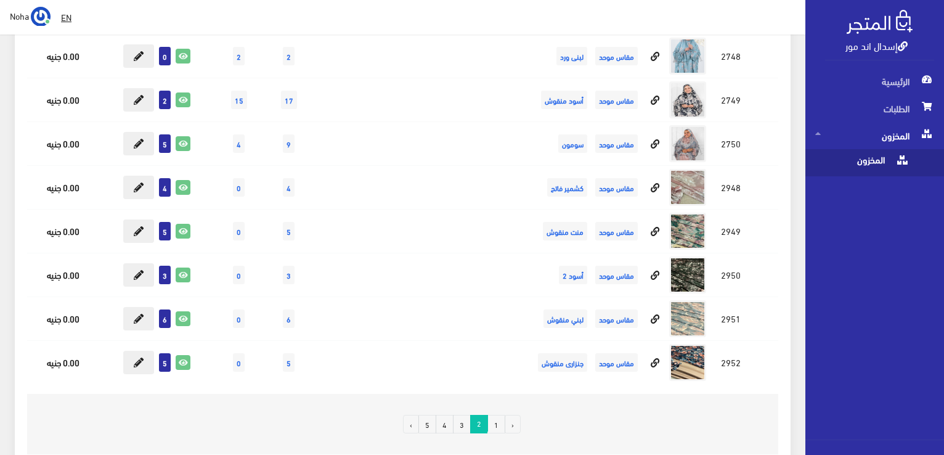
click at [463, 415] on link "3" at bounding box center [462, 424] width 18 height 18
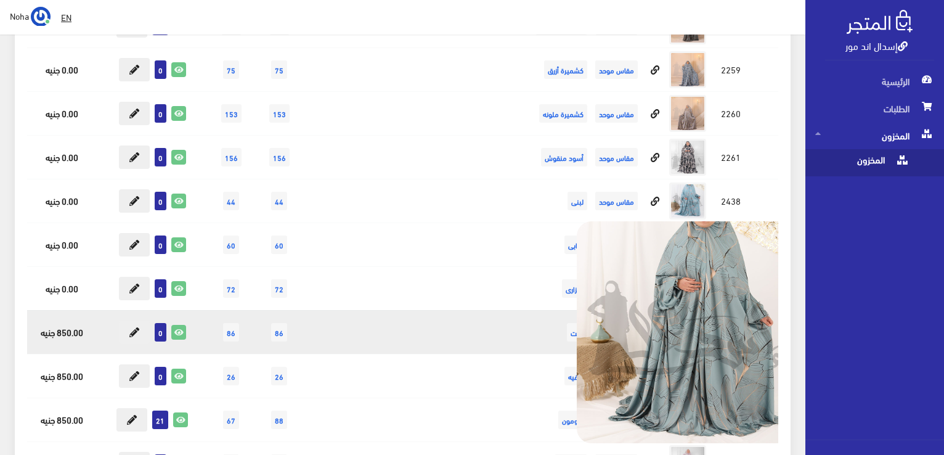
scroll to position [370, 0]
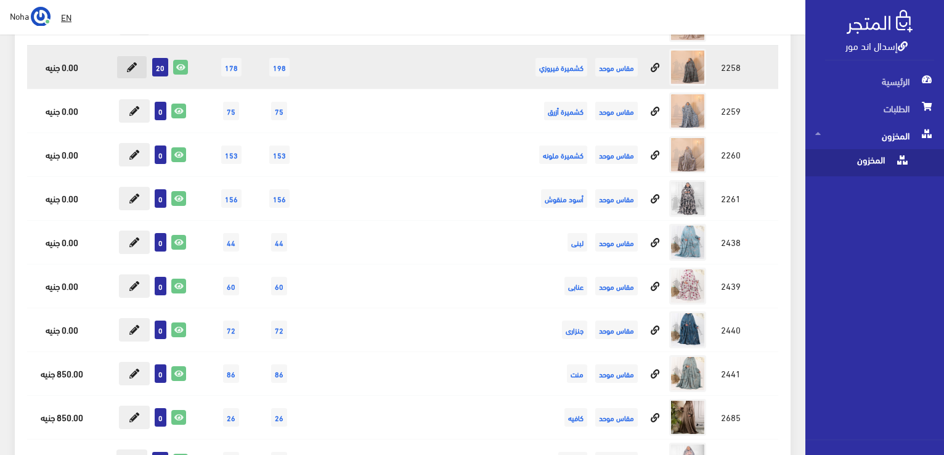
click at [142, 64] on button at bounding box center [131, 66] width 31 height 23
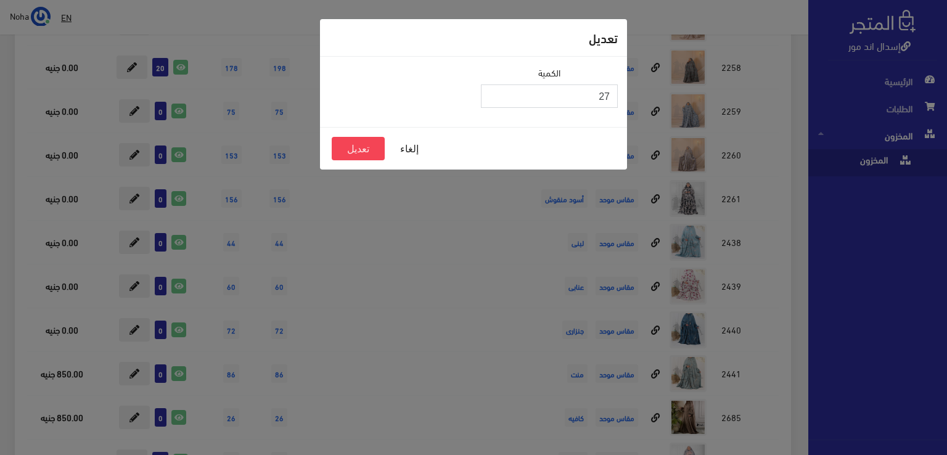
click at [494, 90] on input "27" at bounding box center [549, 95] width 137 height 23
click at [494, 90] on input "28" at bounding box center [549, 95] width 137 height 23
click at [494, 90] on input "29" at bounding box center [549, 95] width 137 height 23
click at [494, 90] on input "30" at bounding box center [549, 95] width 137 height 23
click at [494, 90] on input "31" at bounding box center [549, 95] width 137 height 23
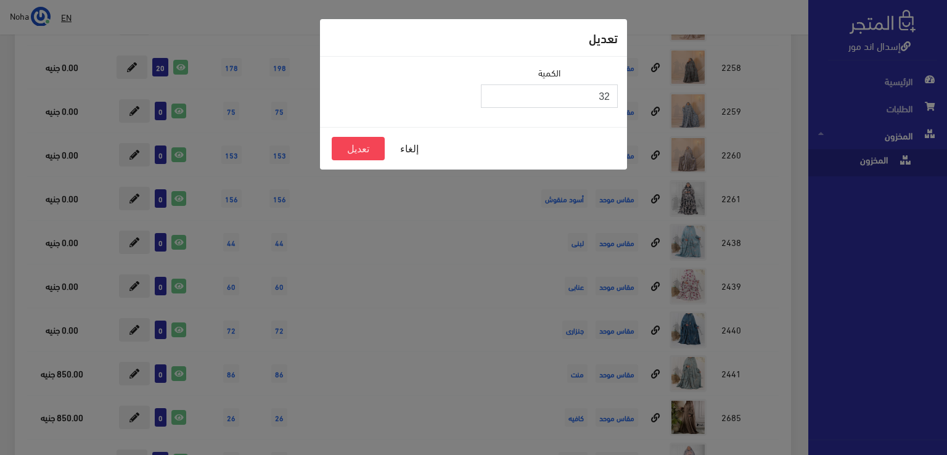
click at [494, 90] on input "32" at bounding box center [549, 95] width 137 height 23
click at [494, 90] on input "33" at bounding box center [549, 95] width 137 height 23
click at [494, 90] on input "34" at bounding box center [549, 95] width 137 height 23
click at [494, 90] on input "35" at bounding box center [549, 95] width 137 height 23
click at [494, 90] on input "36" at bounding box center [549, 95] width 137 height 23
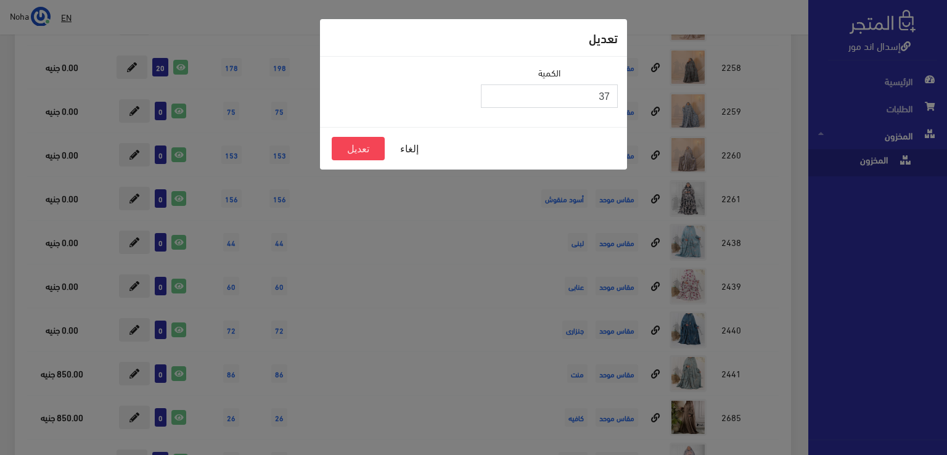
click at [494, 90] on input "37" at bounding box center [549, 95] width 137 height 23
click at [494, 90] on input "38" at bounding box center [549, 95] width 137 height 23
click at [494, 90] on input "39" at bounding box center [549, 95] width 137 height 23
type input "40"
click at [494, 90] on input "40" at bounding box center [549, 95] width 137 height 23
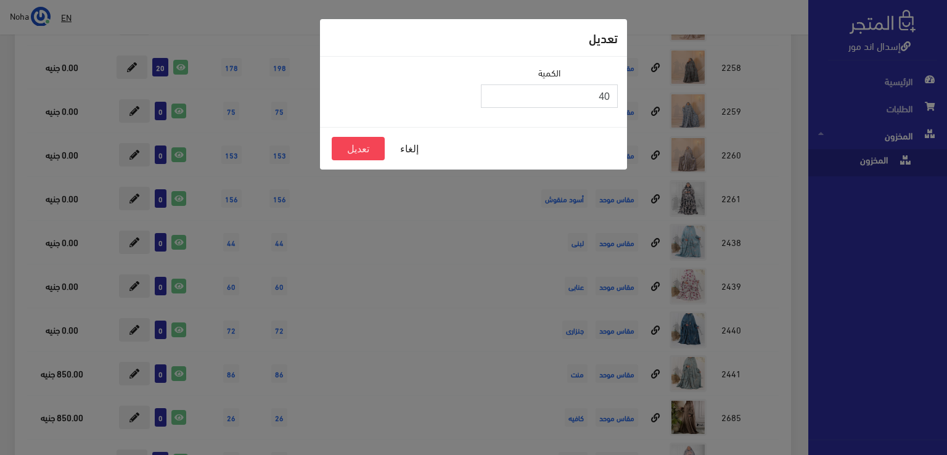
click at [486, 94] on input "40" at bounding box center [549, 95] width 137 height 23
click at [372, 146] on button "تعديل" at bounding box center [358, 148] width 53 height 23
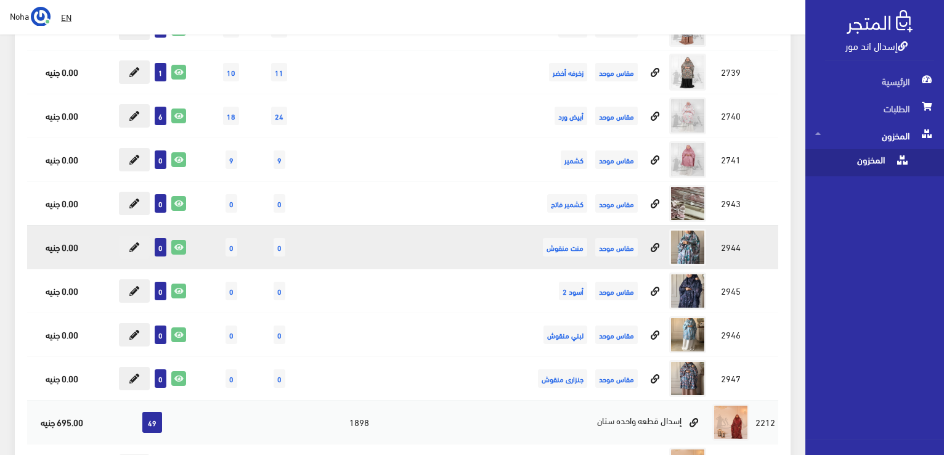
scroll to position [1972, 0]
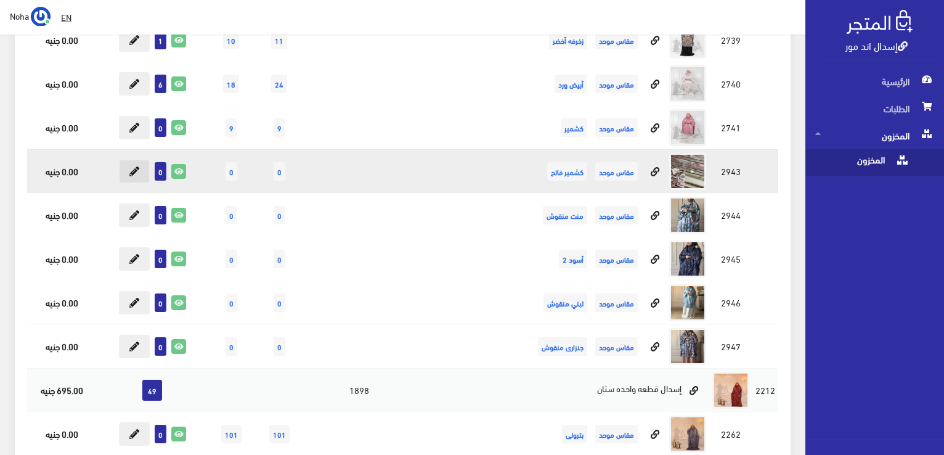
click at [136, 166] on icon at bounding box center [134, 171] width 10 height 10
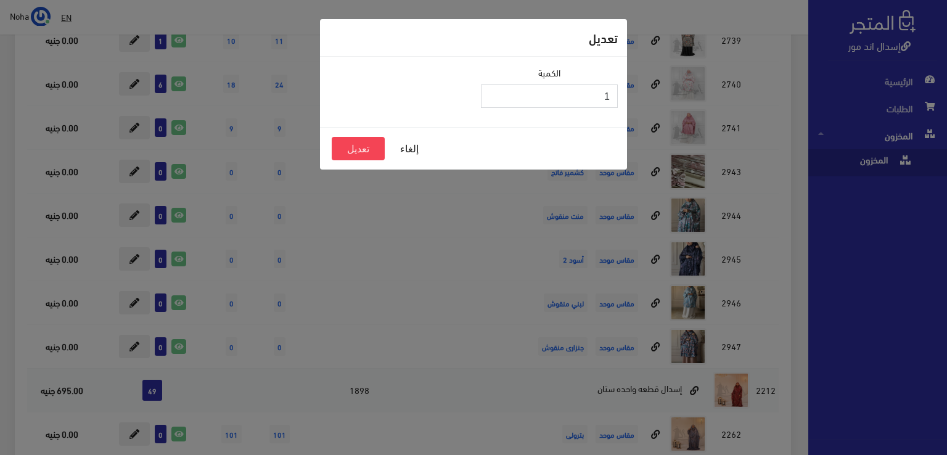
click at [491, 93] on input "1" at bounding box center [549, 95] width 137 height 23
click at [491, 93] on input "2" at bounding box center [549, 95] width 137 height 23
type input "3"
click at [491, 93] on input "3" at bounding box center [549, 95] width 137 height 23
click at [351, 147] on button "تعديل" at bounding box center [358, 148] width 53 height 23
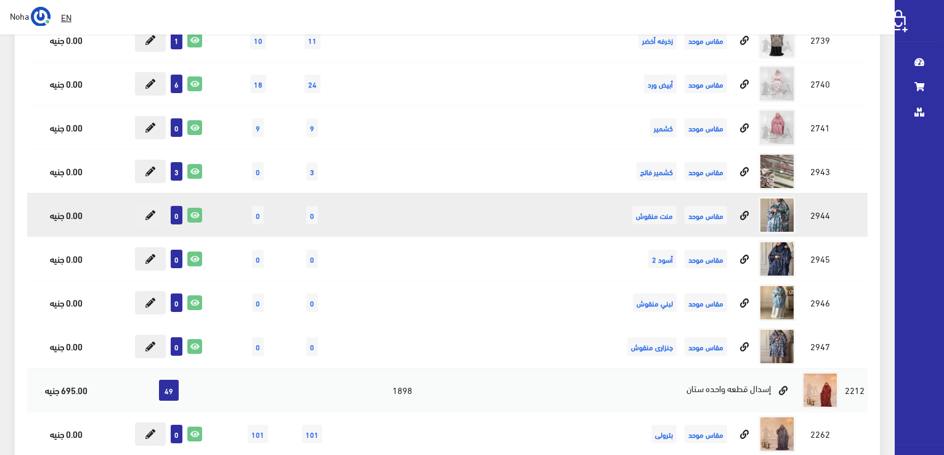
scroll to position [1972, 0]
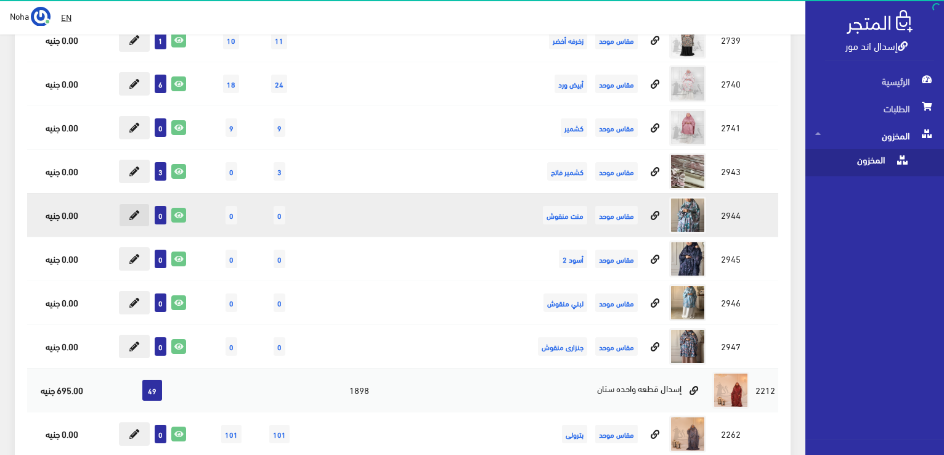
click at [131, 213] on icon at bounding box center [134, 215] width 10 height 10
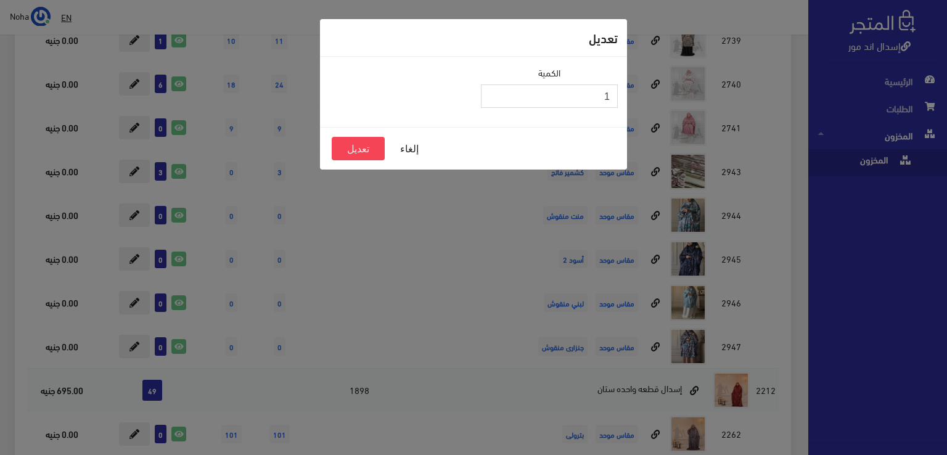
click at [490, 89] on input "1" at bounding box center [549, 95] width 137 height 23
click at [490, 90] on input "2" at bounding box center [549, 95] width 137 height 23
click at [490, 90] on input "3" at bounding box center [549, 95] width 137 height 23
type input "4"
click at [491, 92] on input "4" at bounding box center [549, 95] width 137 height 23
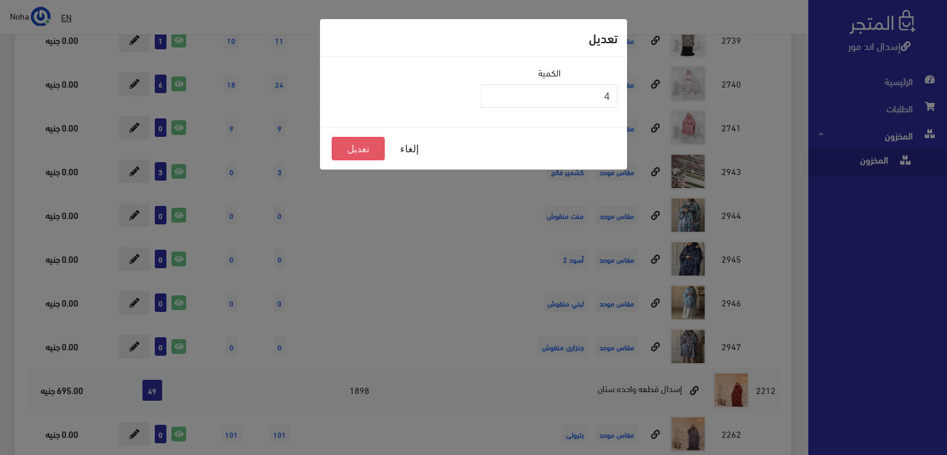
click at [367, 147] on button "تعديل" at bounding box center [358, 148] width 53 height 23
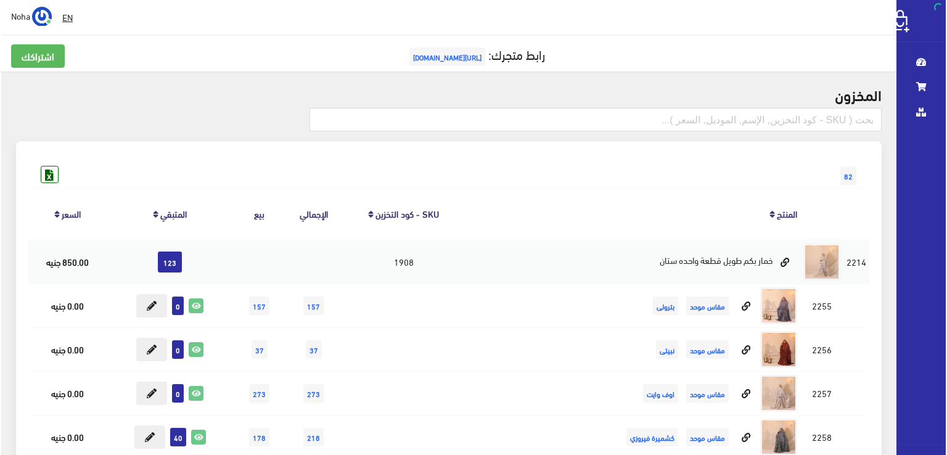
scroll to position [1972, 0]
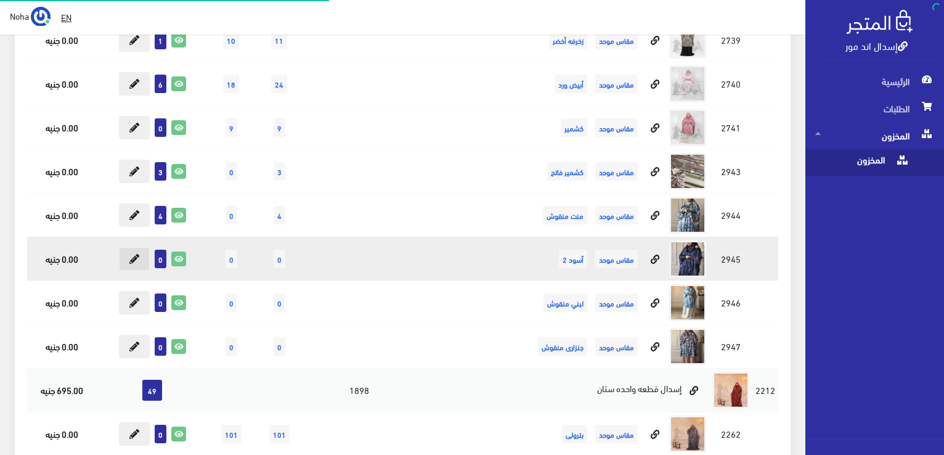
click at [141, 251] on button at bounding box center [134, 258] width 31 height 23
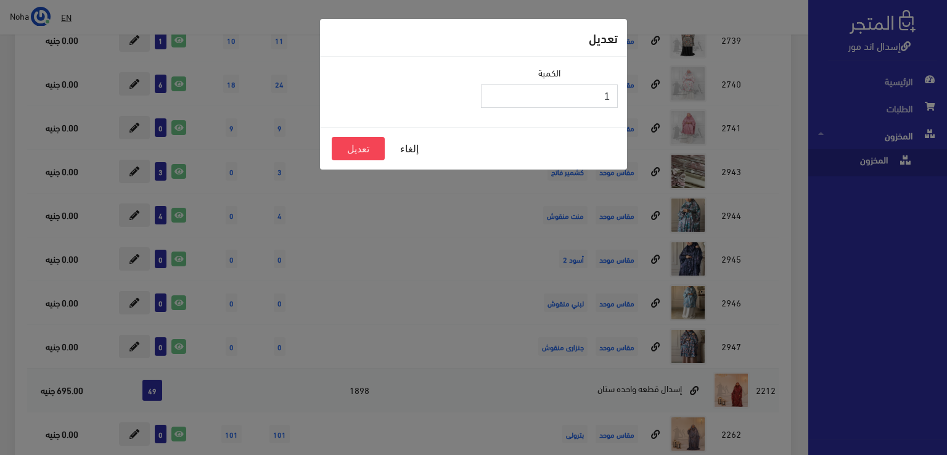
click at [495, 94] on input "1" at bounding box center [549, 95] width 137 height 23
click at [495, 94] on input "2" at bounding box center [549, 95] width 137 height 23
click at [495, 94] on input "3" at bounding box center [549, 95] width 137 height 23
click at [495, 94] on input "4" at bounding box center [549, 95] width 137 height 23
type input "5"
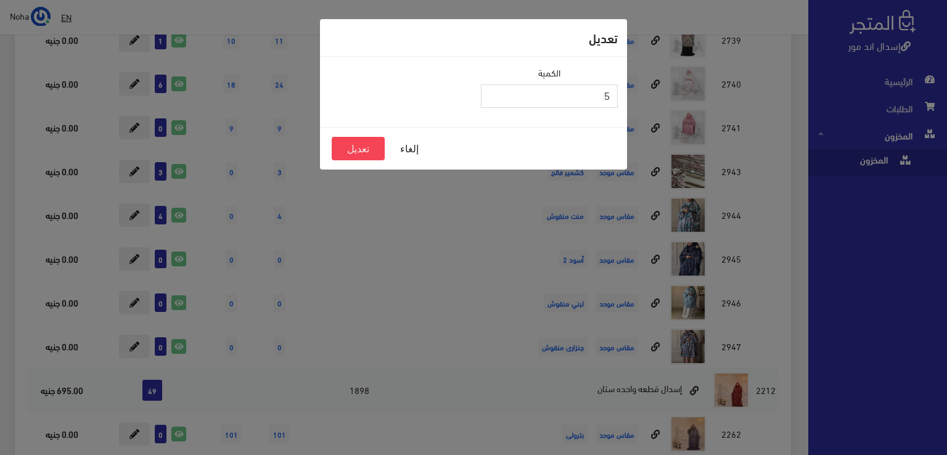
click at [495, 94] on input "5" at bounding box center [549, 95] width 137 height 23
click at [367, 149] on button "تعديل" at bounding box center [358, 148] width 53 height 23
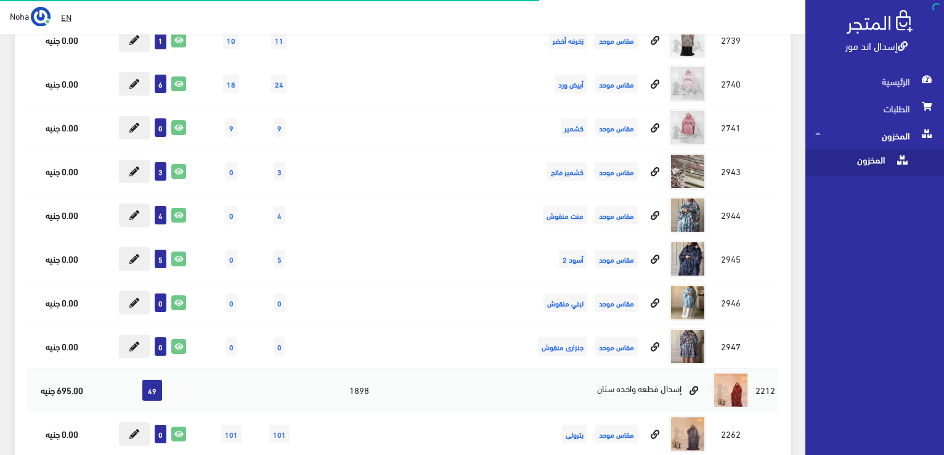
scroll to position [1972, 0]
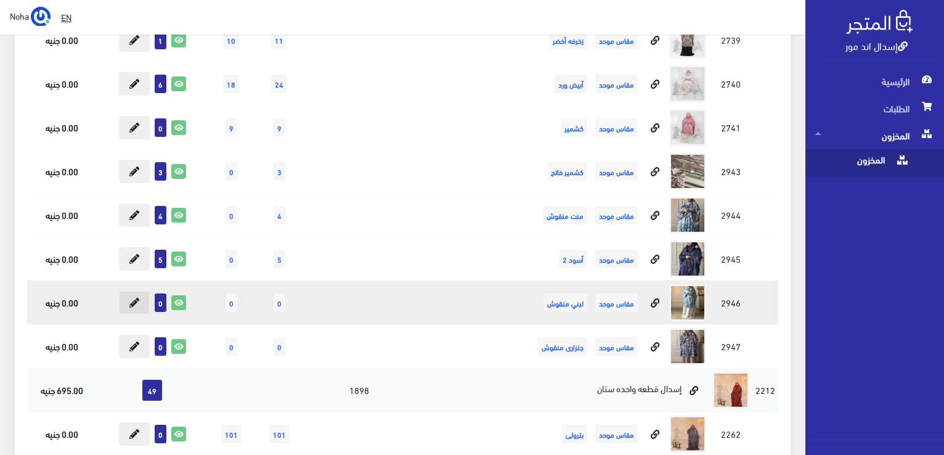
click at [129, 301] on icon at bounding box center [134, 303] width 10 height 10
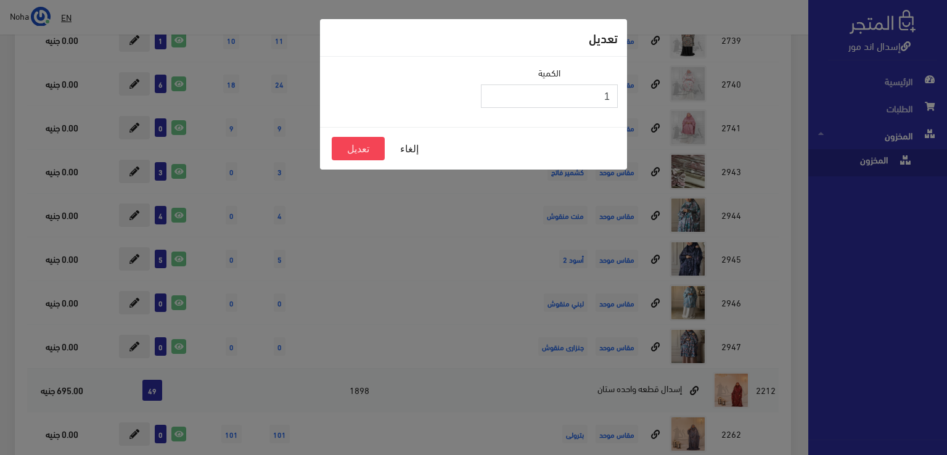
click at [495, 91] on input "1" at bounding box center [549, 95] width 137 height 23
click at [495, 91] on input "2" at bounding box center [549, 95] width 137 height 23
click at [495, 91] on input "3" at bounding box center [549, 95] width 137 height 23
click at [495, 91] on input "4" at bounding box center [549, 95] width 137 height 23
click at [495, 91] on input "5" at bounding box center [549, 95] width 137 height 23
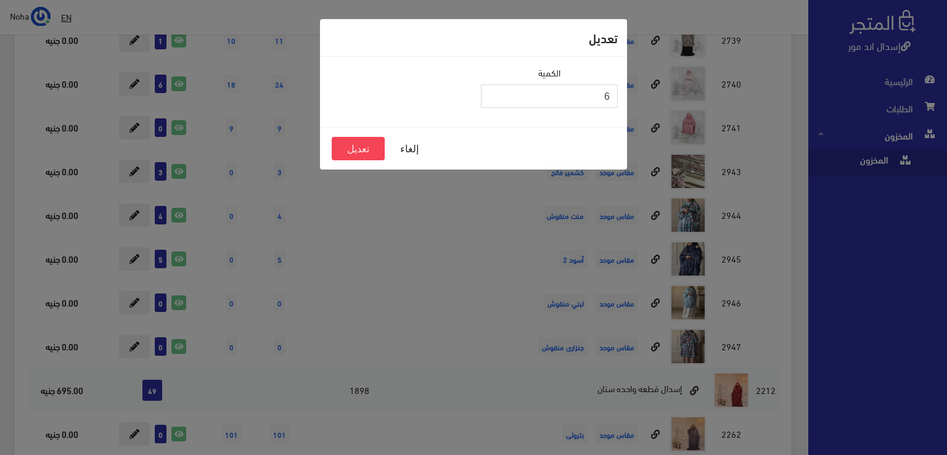
type input "6"
click at [495, 91] on input "6" at bounding box center [549, 95] width 137 height 23
click at [367, 151] on button "تعديل" at bounding box center [358, 148] width 53 height 23
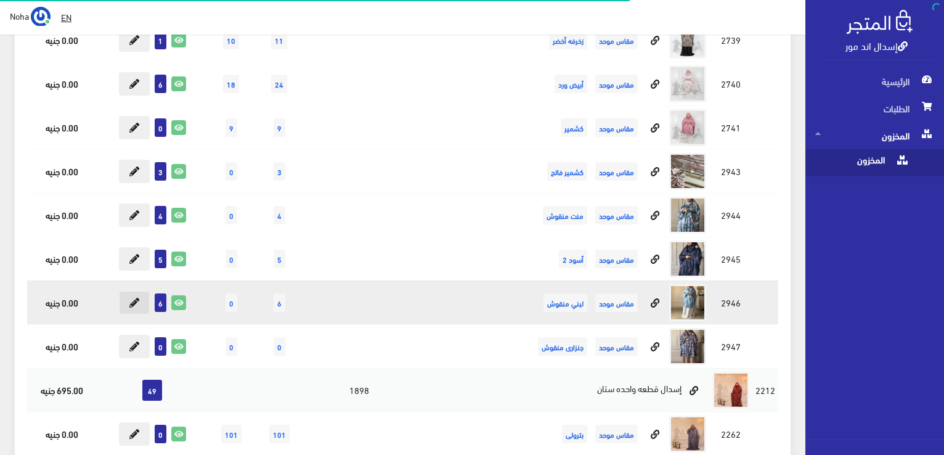
scroll to position [1972, 0]
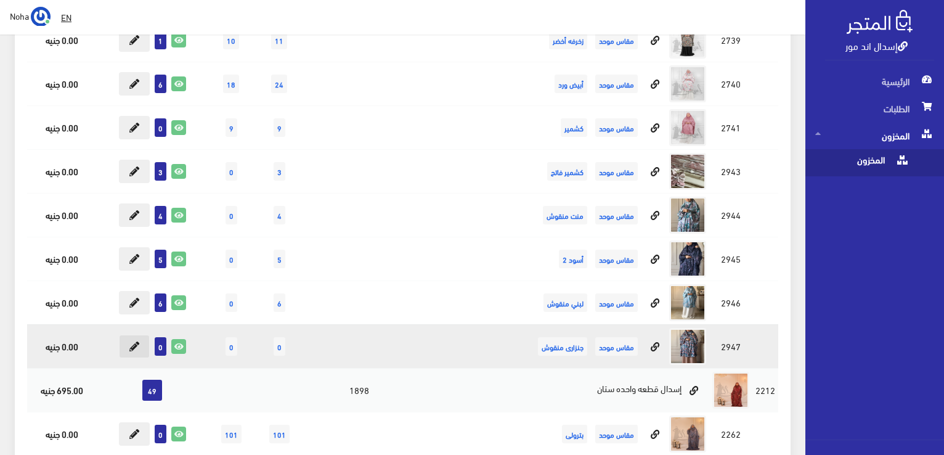
click at [141, 338] on button at bounding box center [134, 346] width 31 height 23
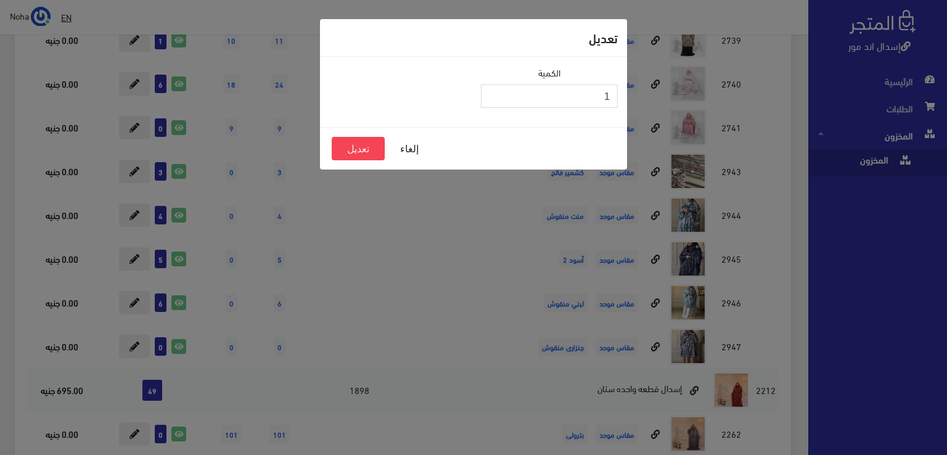
click at [489, 92] on input "1" at bounding box center [549, 95] width 137 height 23
click at [489, 92] on input "2" at bounding box center [549, 95] width 137 height 23
click at [489, 92] on input "3" at bounding box center [549, 95] width 137 height 23
click at [489, 92] on input "4" at bounding box center [549, 95] width 137 height 23
click at [489, 92] on input "5" at bounding box center [549, 95] width 137 height 23
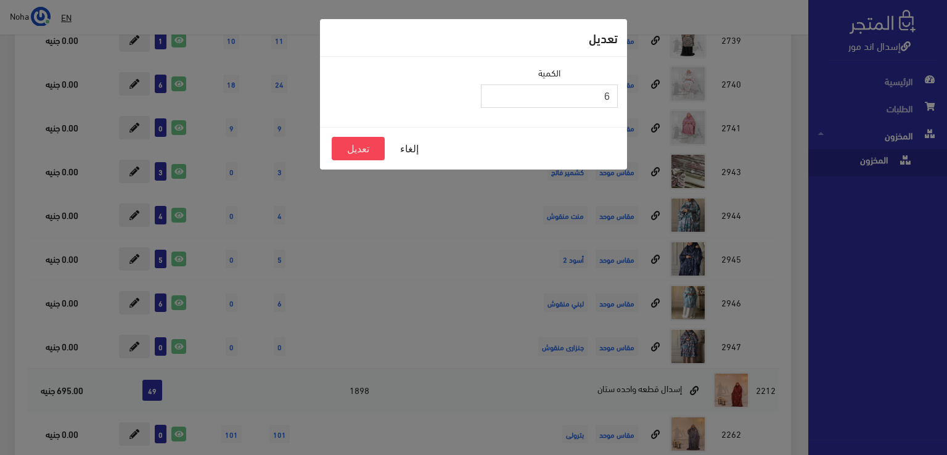
type input "6"
click at [489, 92] on input "6" at bounding box center [549, 95] width 137 height 23
click at [364, 145] on button "تعديل" at bounding box center [358, 148] width 53 height 23
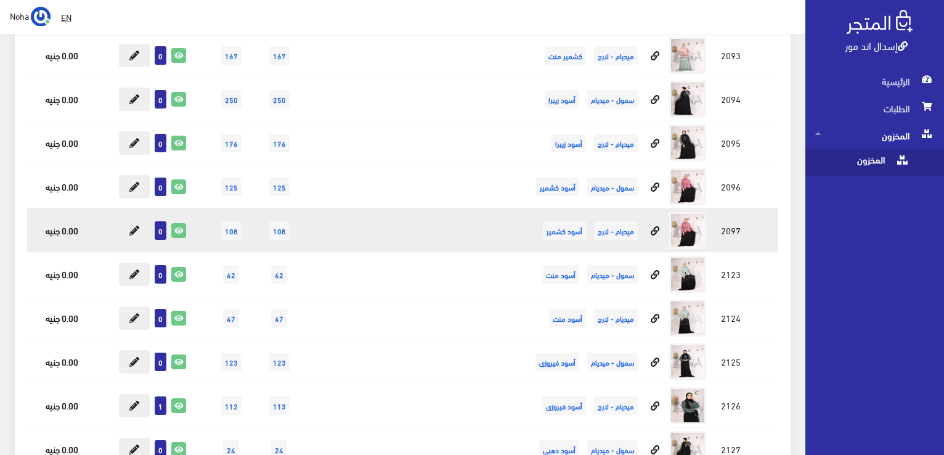
scroll to position [6472, 0]
